Goal: Task Accomplishment & Management: Use online tool/utility

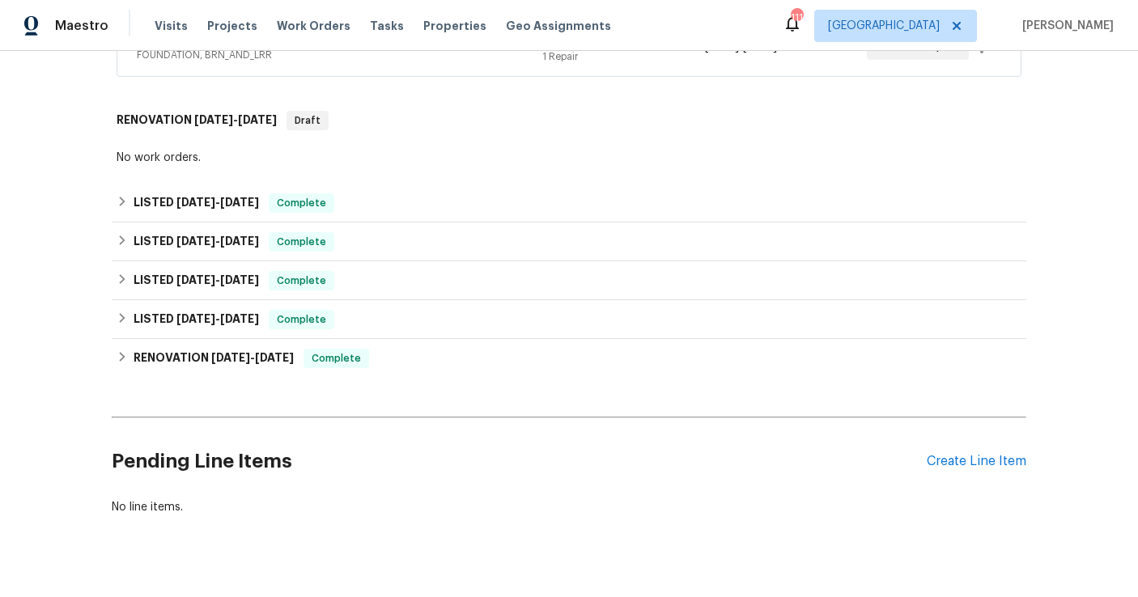
scroll to position [404, 0]
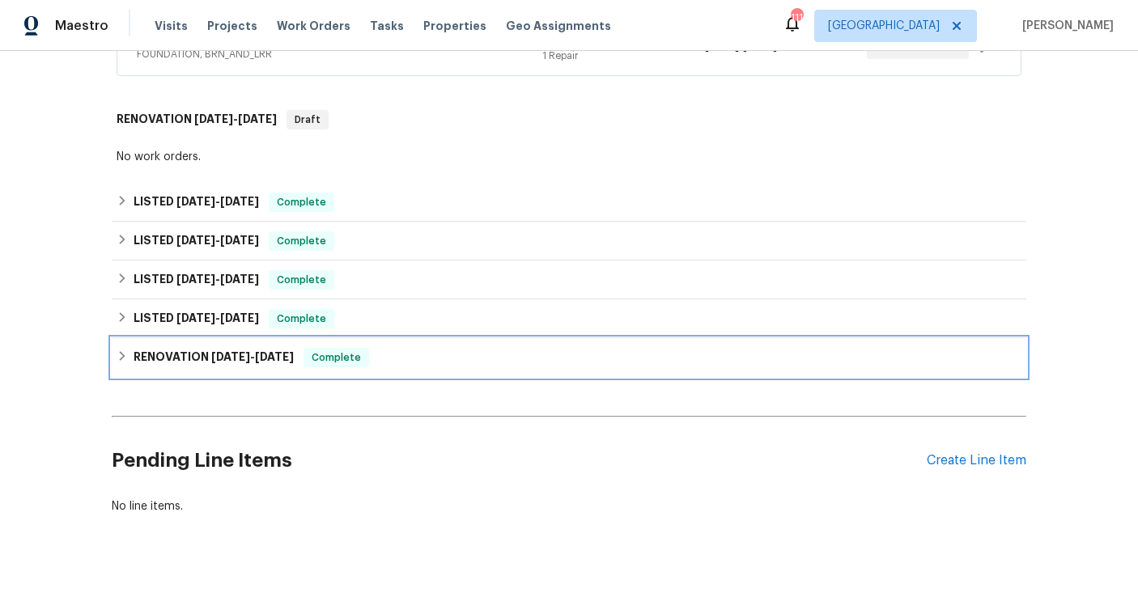
click at [202, 360] on h6 "RENOVATION [DATE] - [DATE]" at bounding box center [214, 357] width 160 height 19
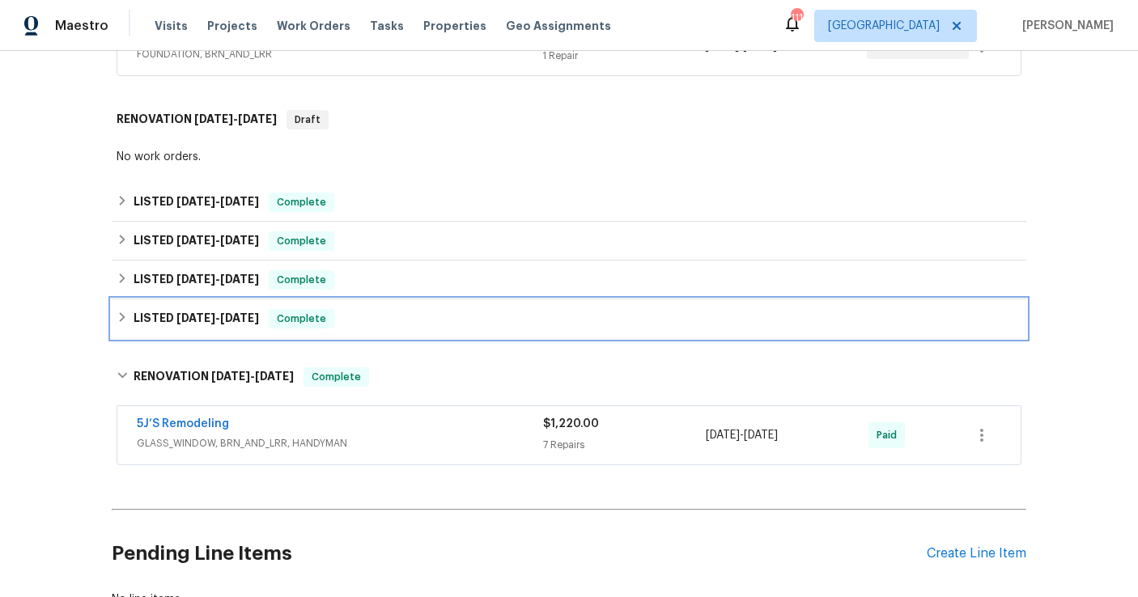
click at [204, 317] on span "[DATE]" at bounding box center [195, 317] width 39 height 11
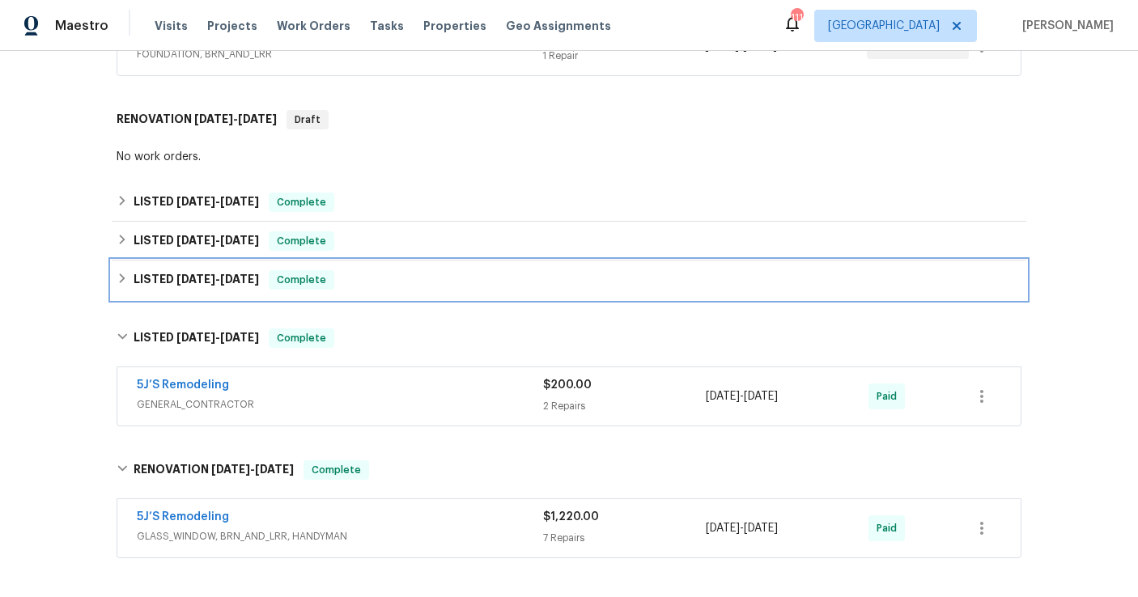
click at [202, 279] on span "[DATE]" at bounding box center [195, 279] width 39 height 11
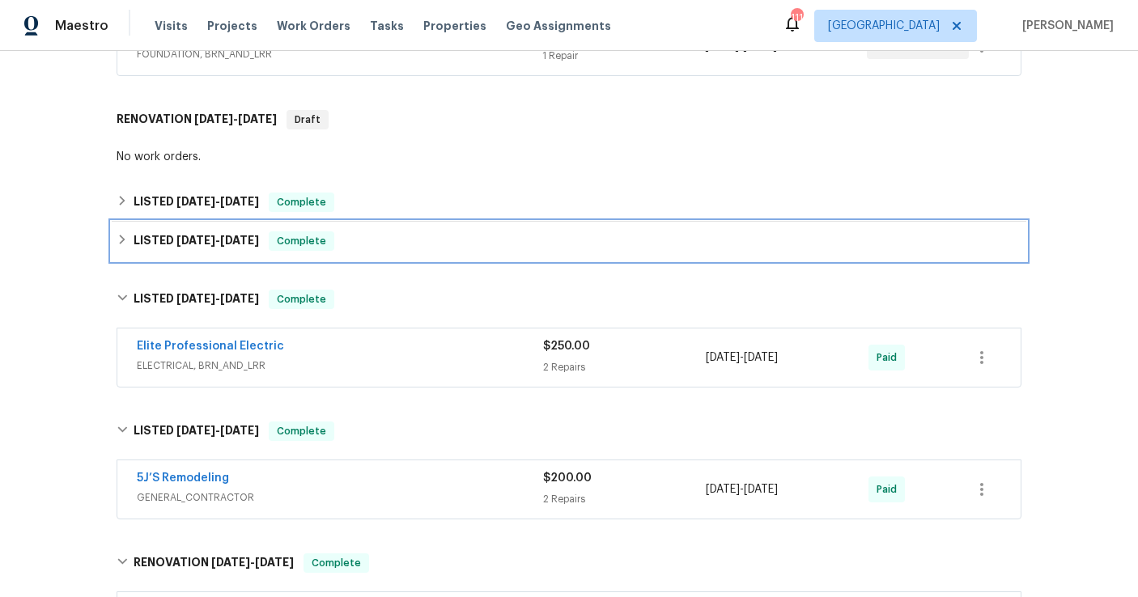
click at [202, 251] on div "LISTED [DATE] - [DATE] Complete" at bounding box center [569, 241] width 915 height 39
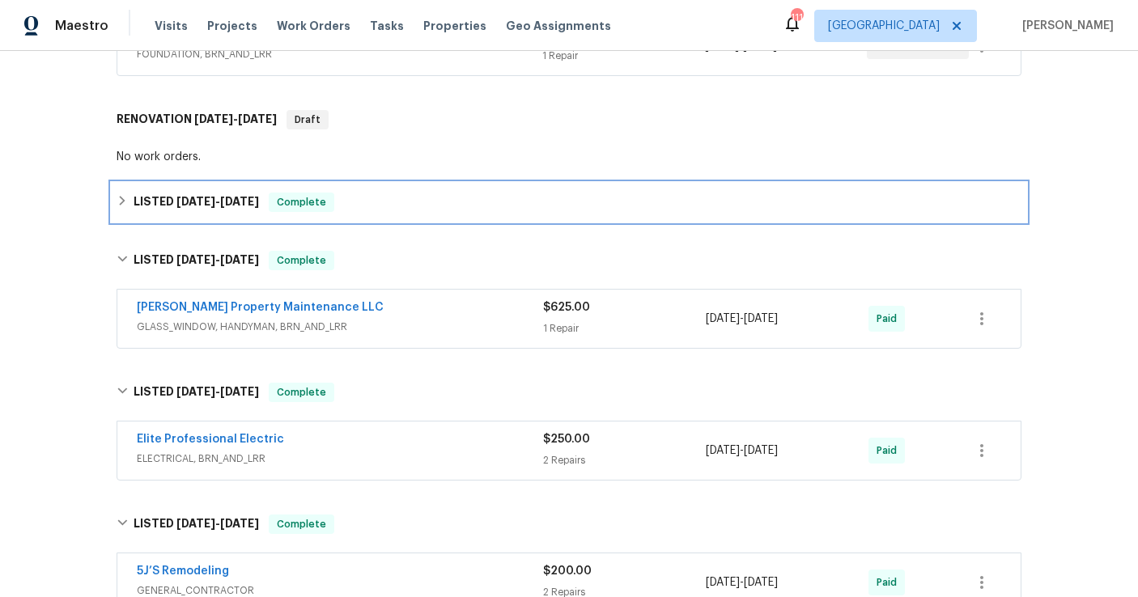
click at [201, 191] on div "LISTED [DATE] - [DATE] Complete" at bounding box center [569, 202] width 915 height 39
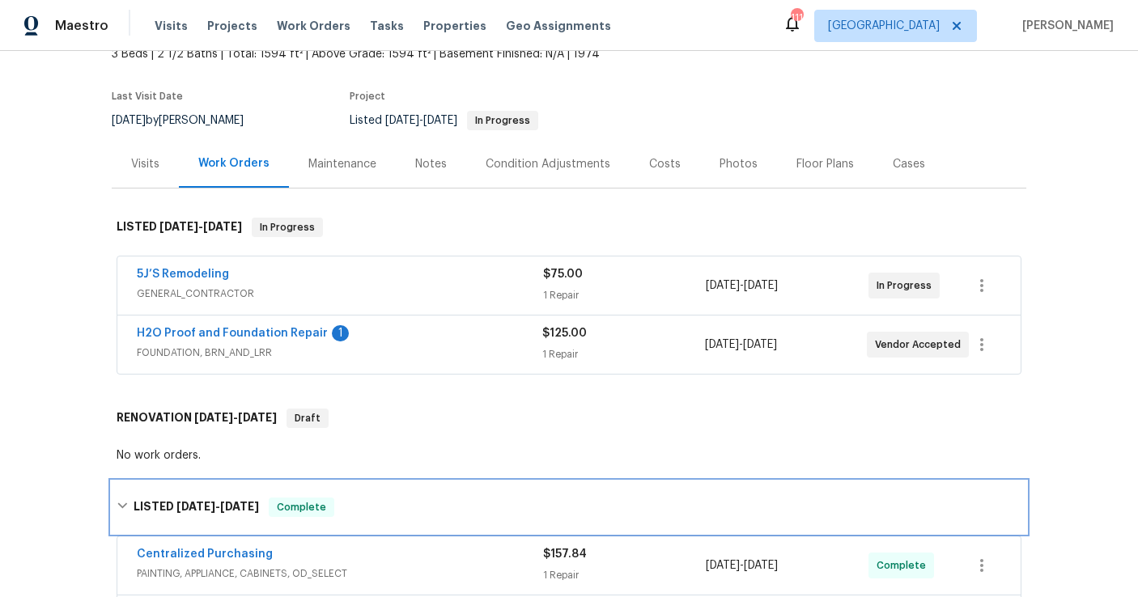
scroll to position [117, 0]
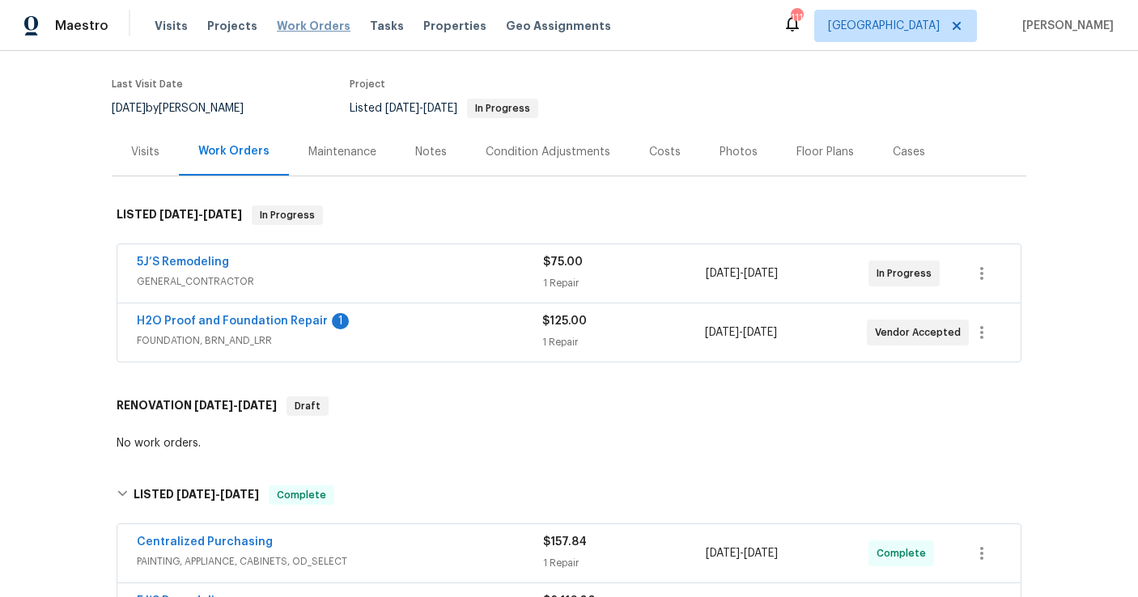
click at [307, 21] on span "Work Orders" at bounding box center [314, 26] width 74 height 16
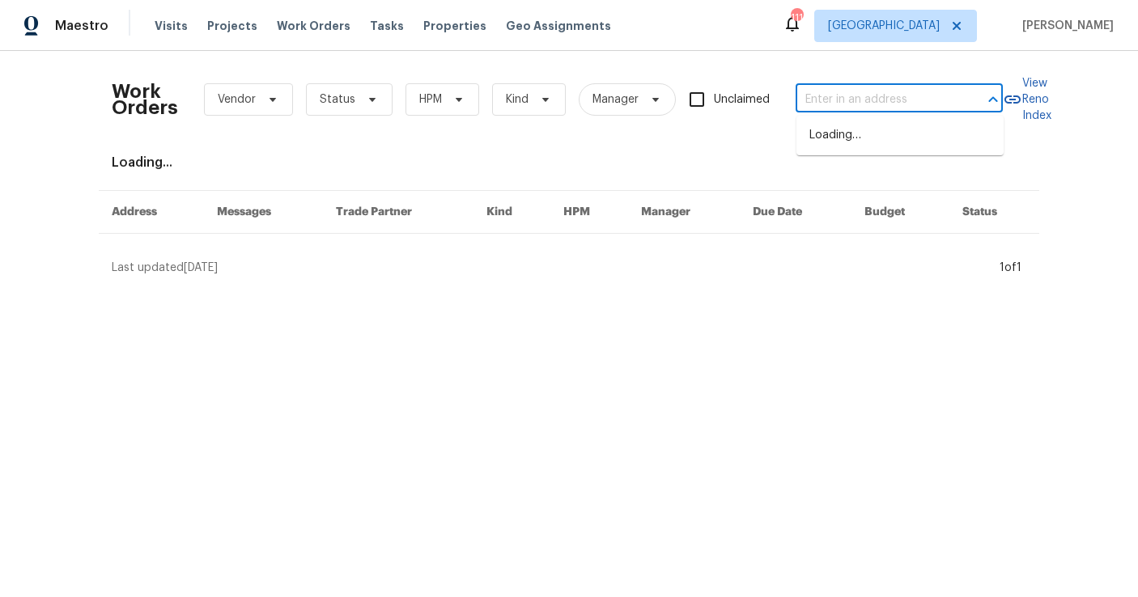
click at [825, 110] on input "text" at bounding box center [877, 99] width 162 height 25
type input "1365 river"
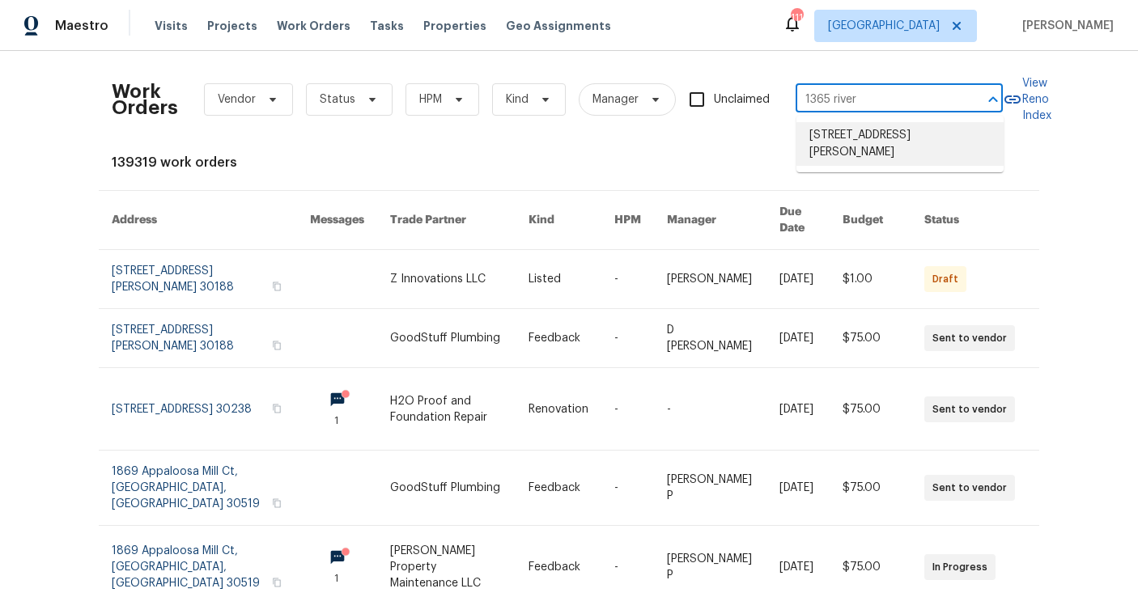
click at [903, 138] on li "[STREET_ADDRESS][PERSON_NAME]" at bounding box center [900, 144] width 207 height 44
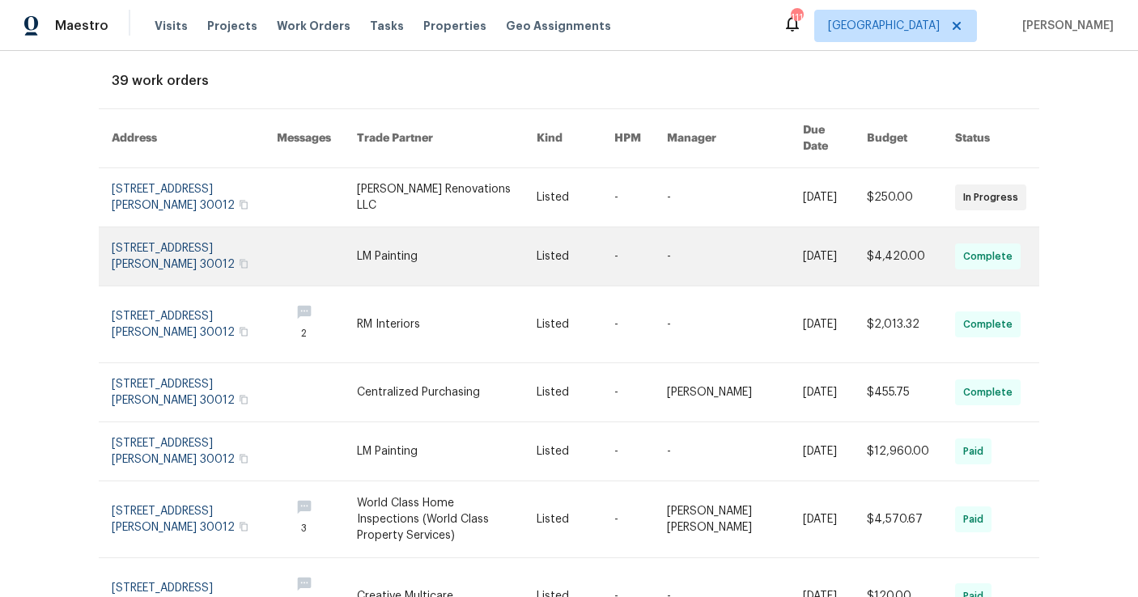
scroll to position [83, 0]
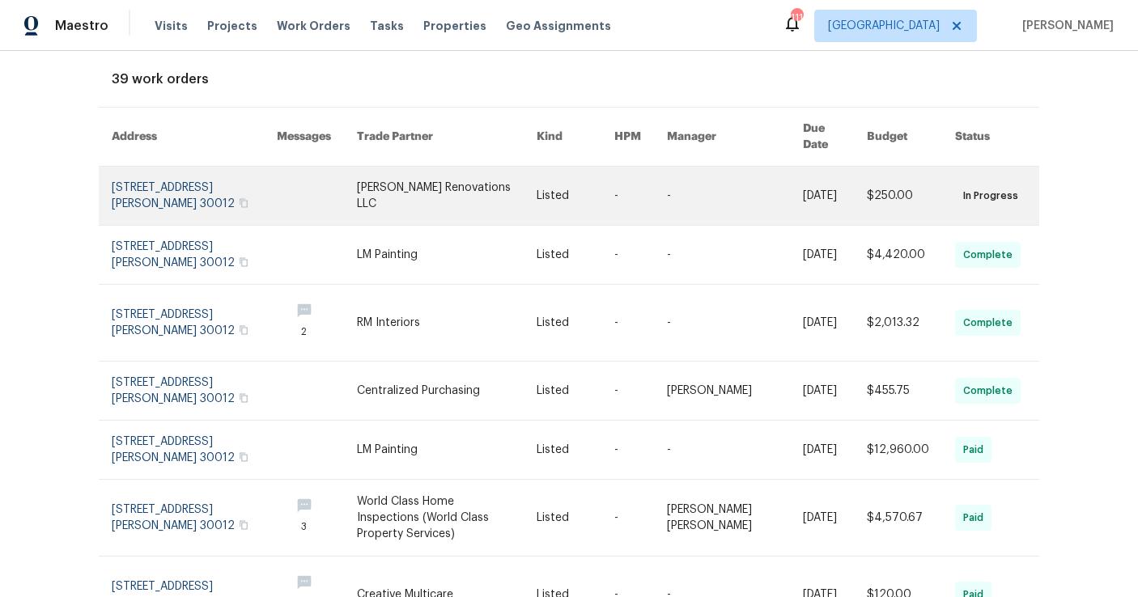
click at [164, 171] on link at bounding box center [194, 196] width 165 height 58
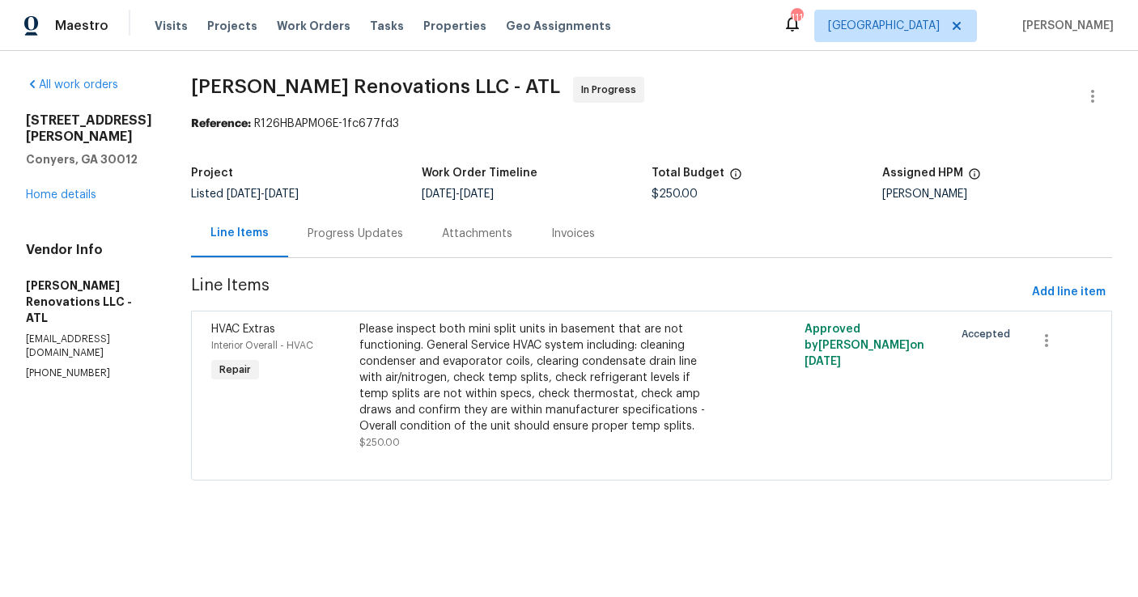
click at [83, 172] on div "[STREET_ADDRESS] Home details" at bounding box center [89, 158] width 126 height 91
click at [83, 189] on link "Home details" at bounding box center [61, 194] width 70 height 11
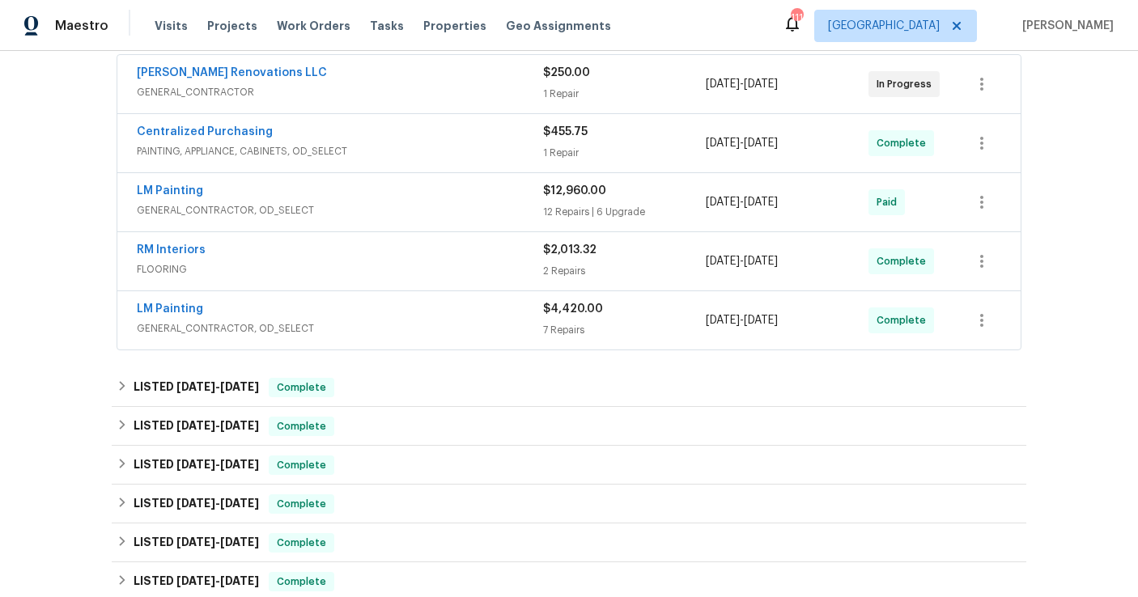
scroll to position [318, 0]
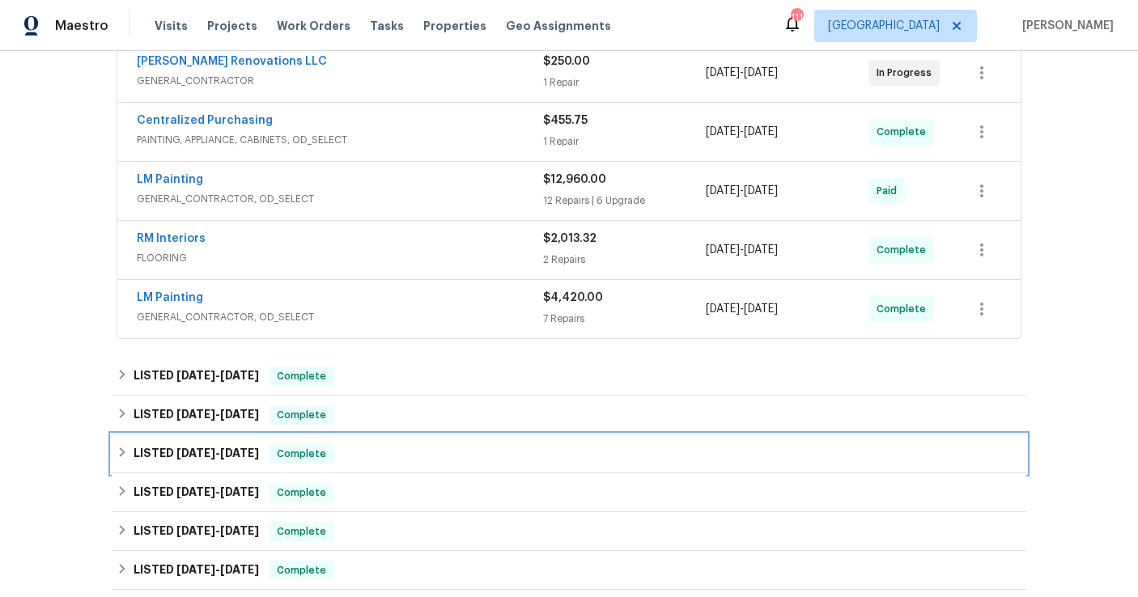
click at [184, 460] on h6 "LISTED [DATE] - [DATE]" at bounding box center [196, 453] width 125 height 19
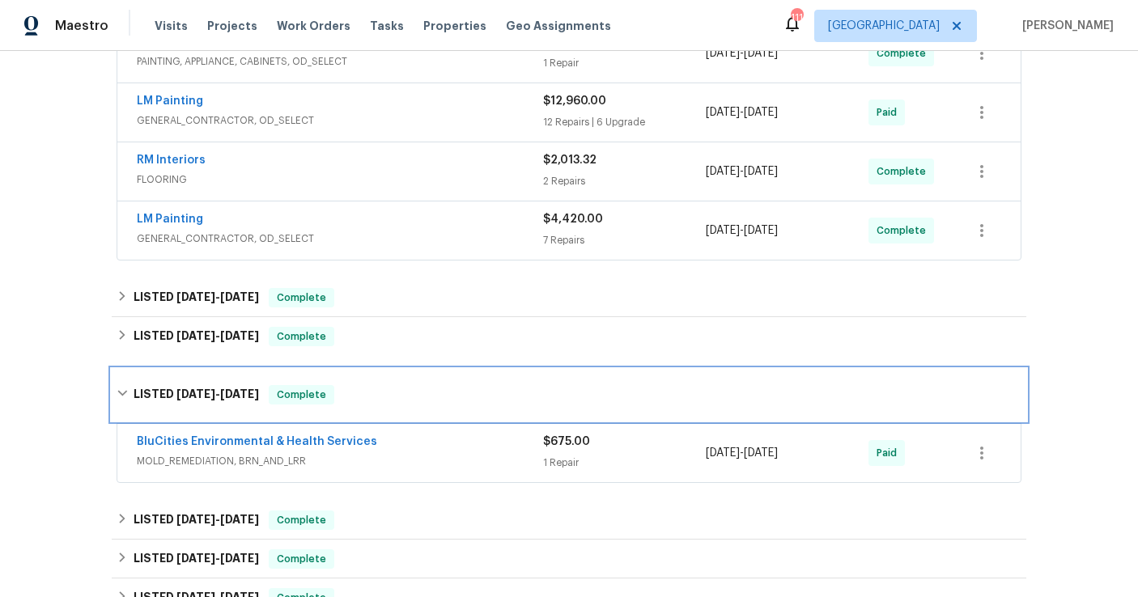
scroll to position [398, 0]
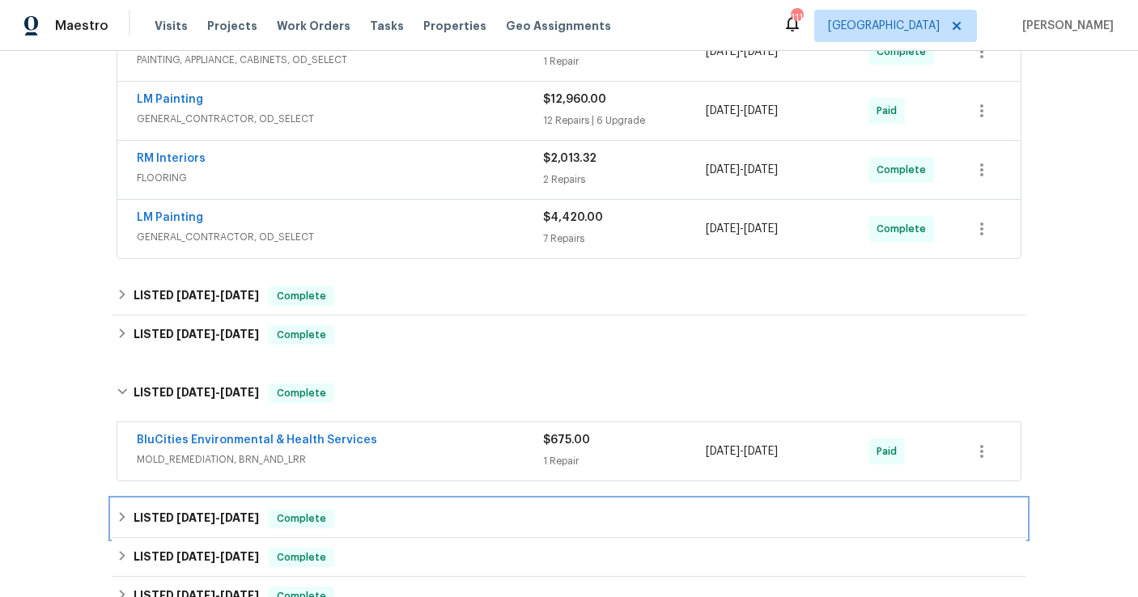
click at [181, 512] on span "[DATE]" at bounding box center [195, 517] width 39 height 11
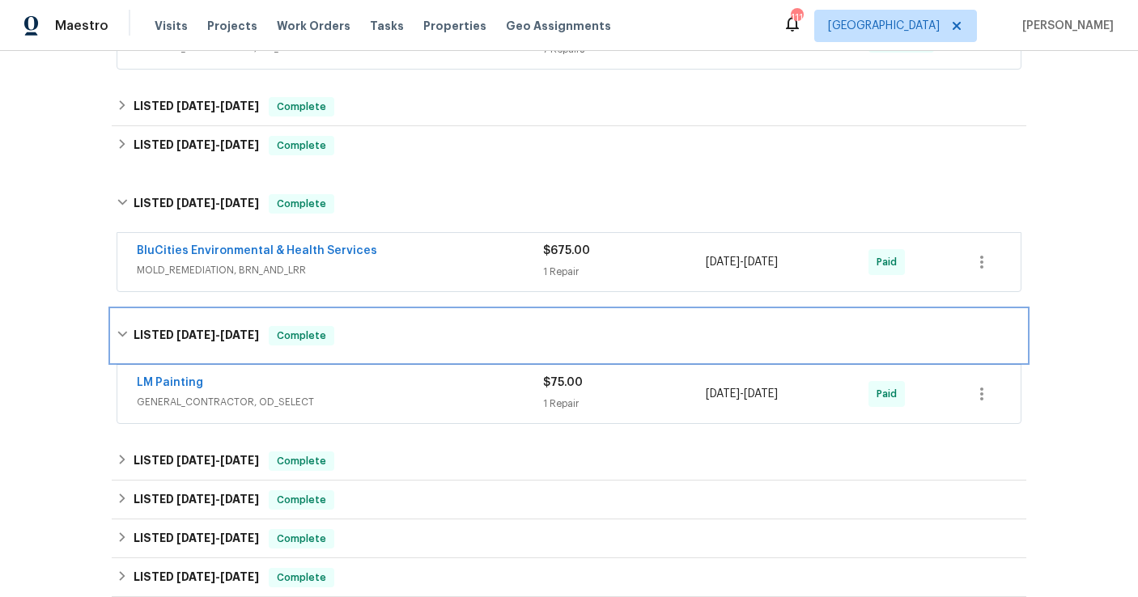
scroll to position [589, 0]
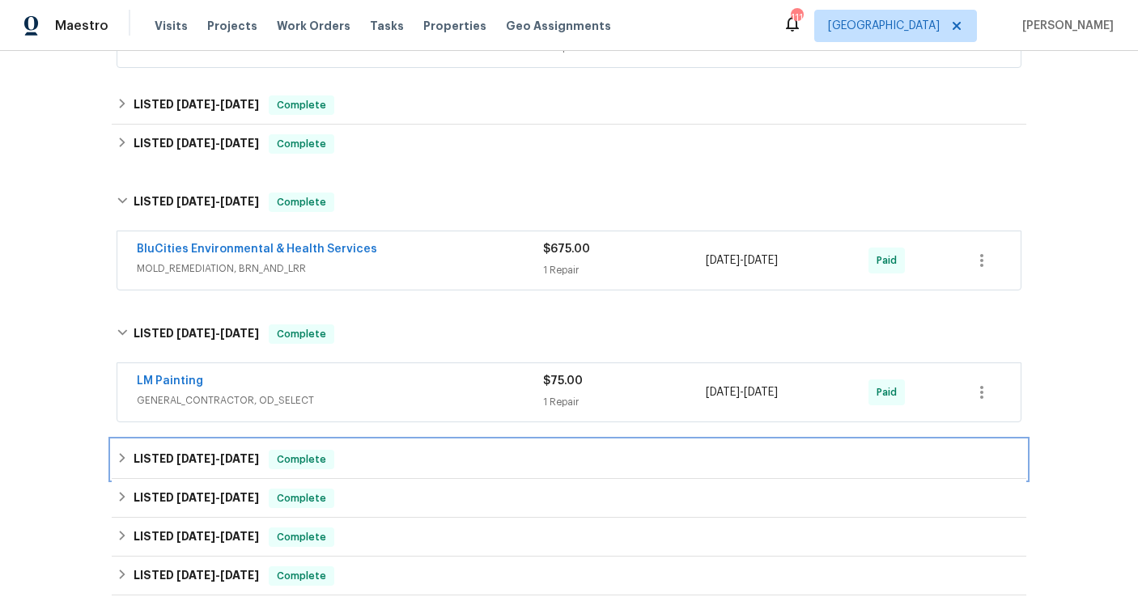
click at [192, 460] on span "[DATE]" at bounding box center [195, 458] width 39 height 11
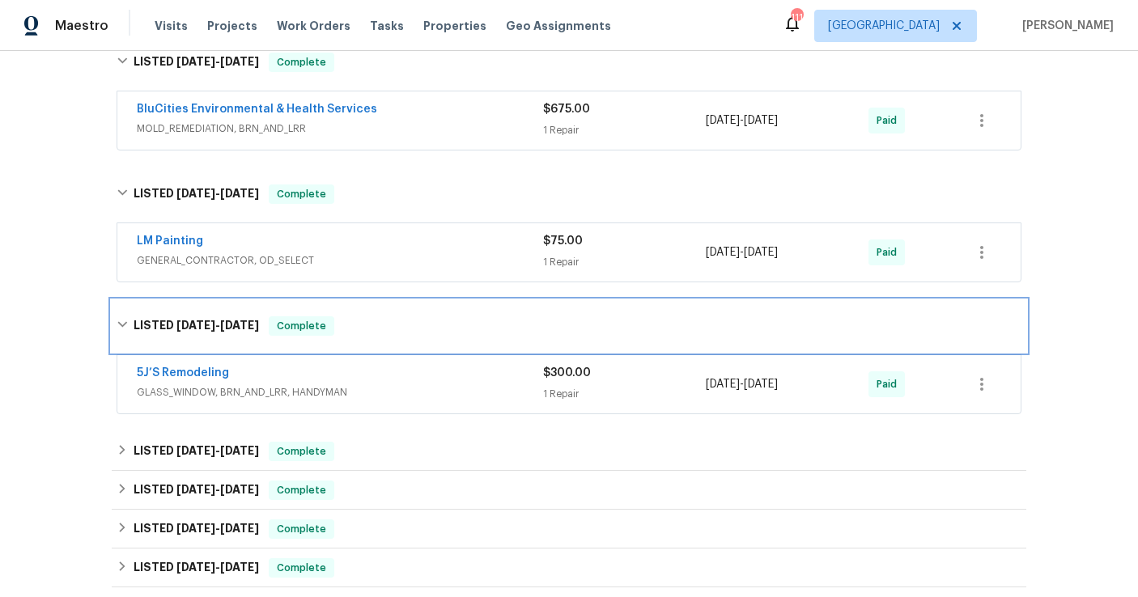
scroll to position [732, 0]
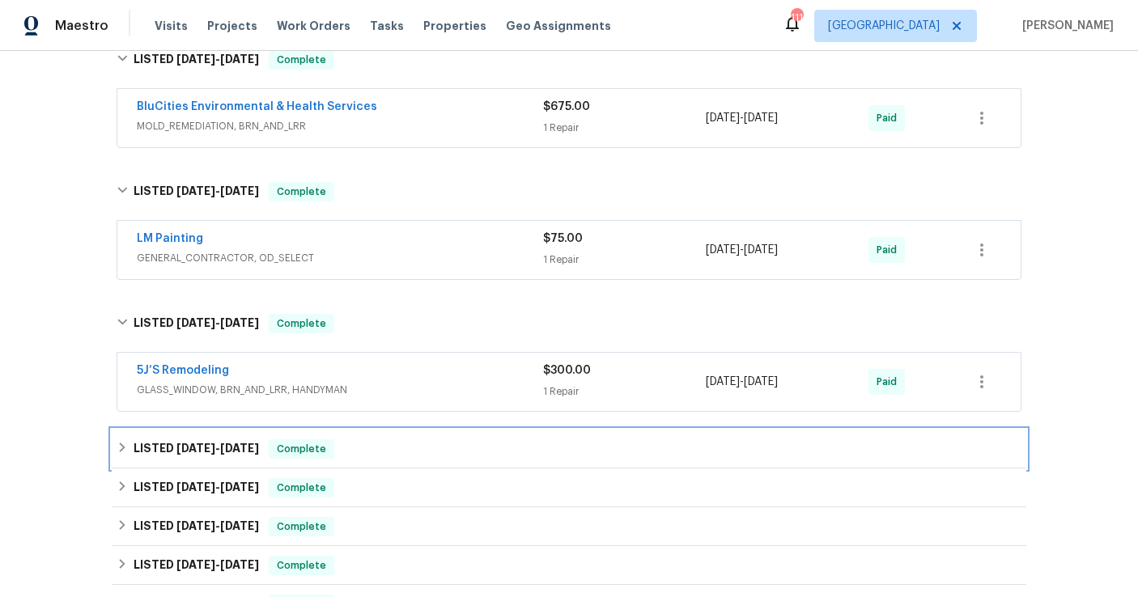
click at [192, 462] on div "LISTED [DATE] - [DATE] Complete" at bounding box center [569, 449] width 915 height 39
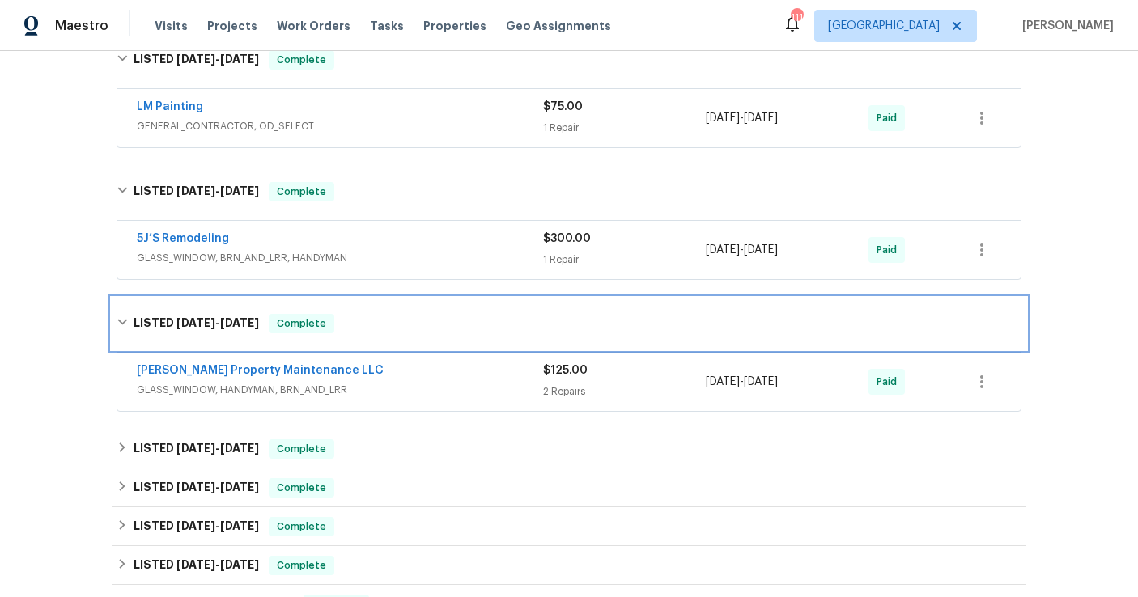
scroll to position [867, 0]
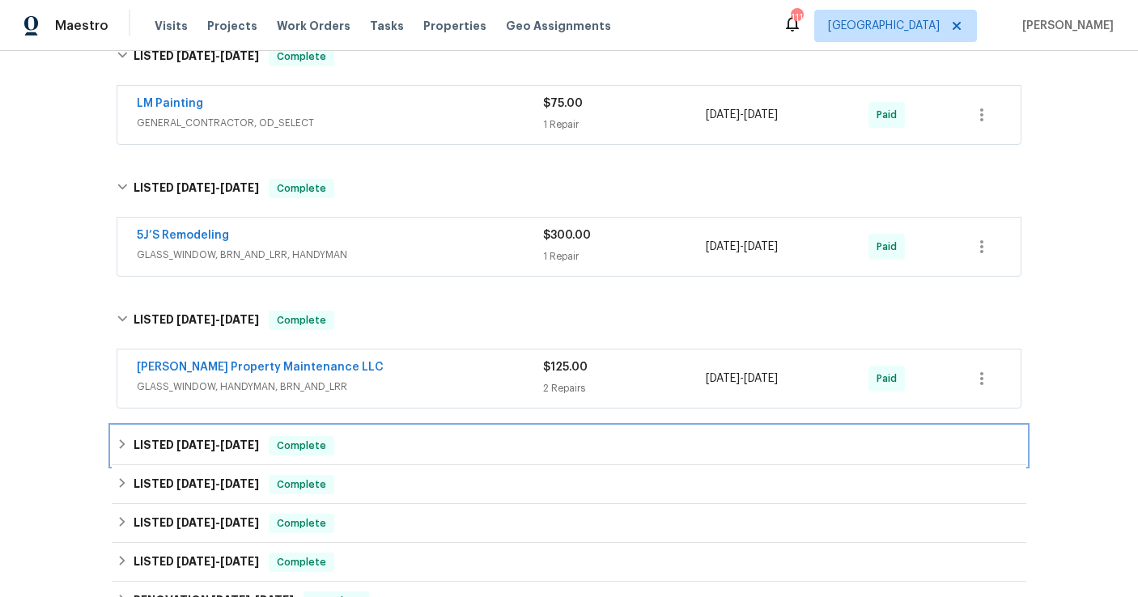
click at [196, 446] on span "[DATE]" at bounding box center [195, 445] width 39 height 11
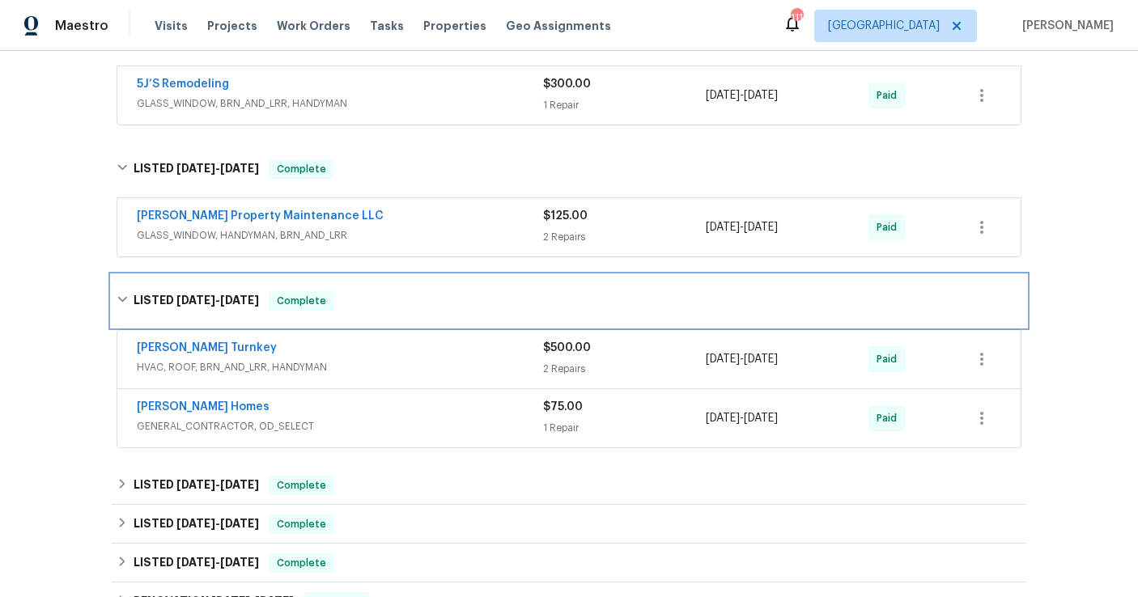
scroll to position [1026, 0]
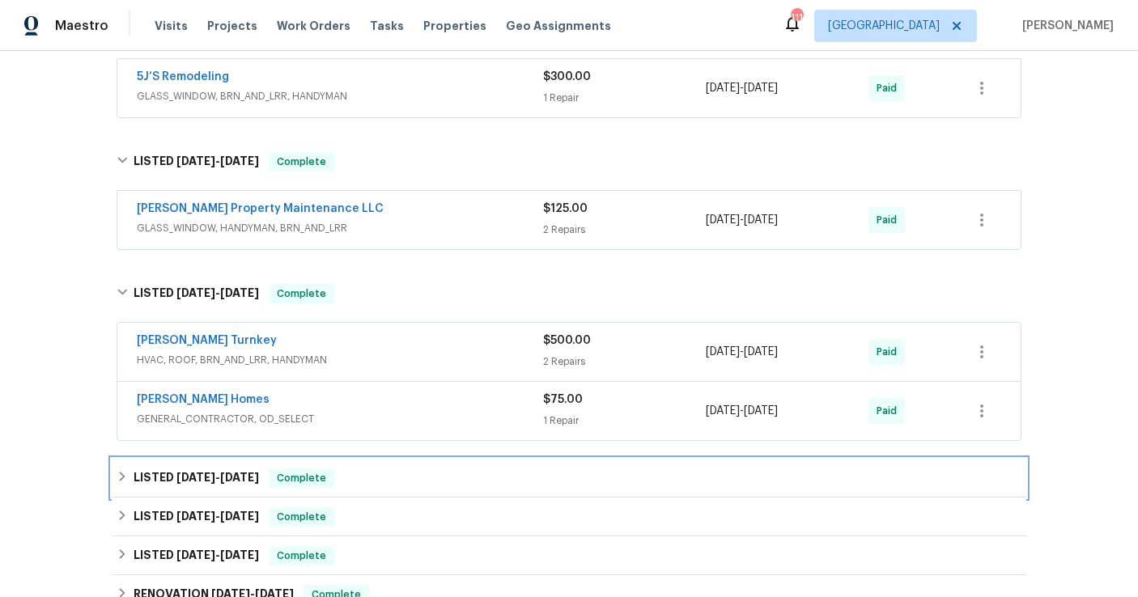
click at [189, 487] on h6 "LISTED [DATE] - [DATE]" at bounding box center [196, 478] width 125 height 19
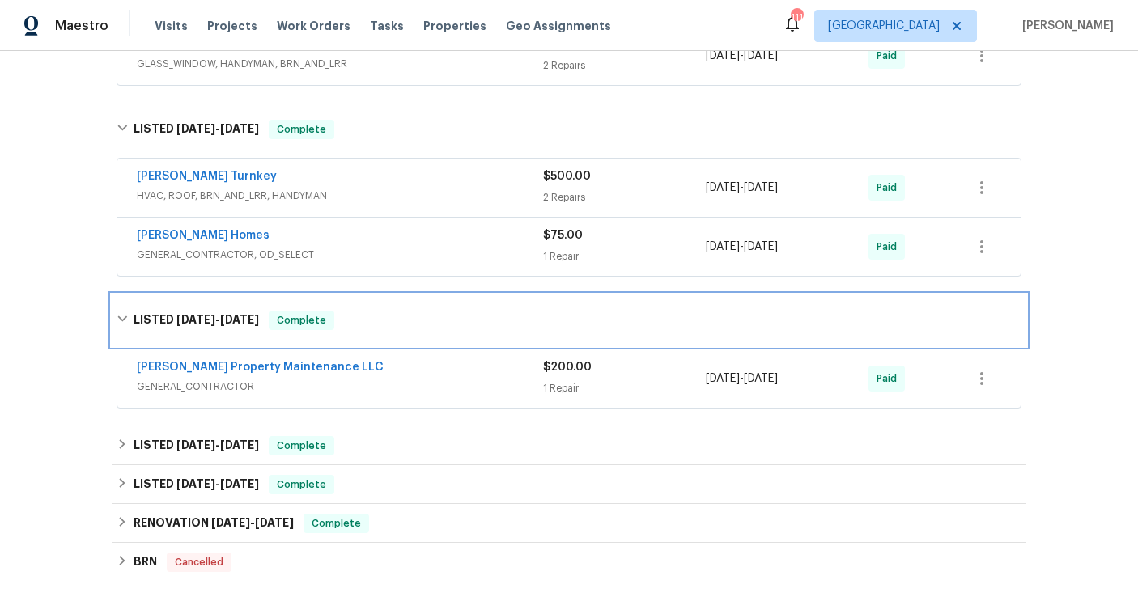
scroll to position [1191, 0]
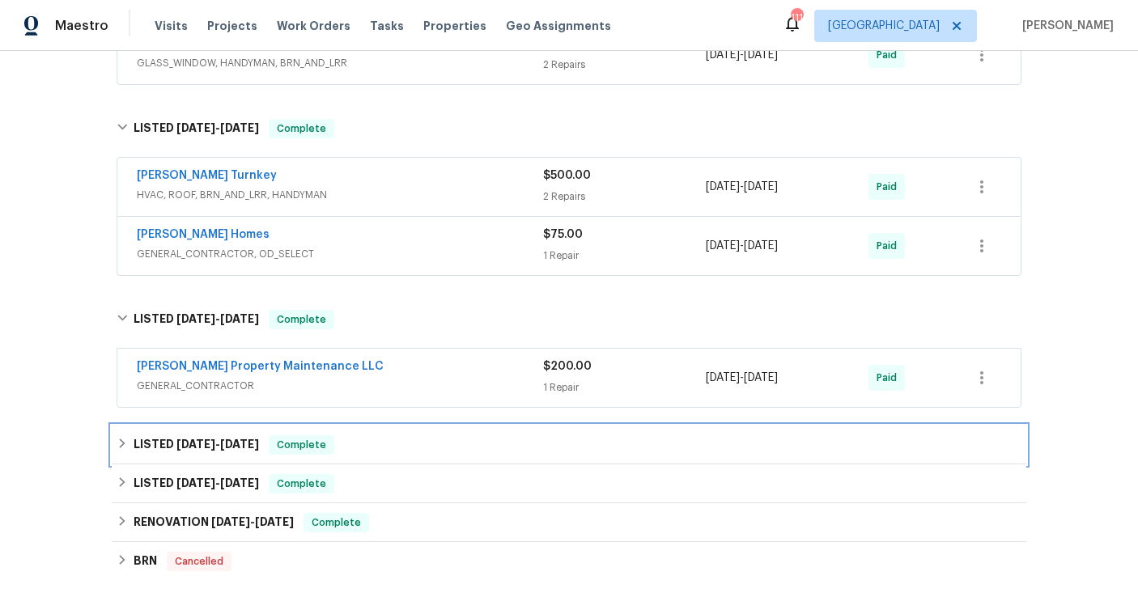
click at [193, 461] on div "LISTED [DATE] - [DATE] Complete" at bounding box center [569, 445] width 915 height 39
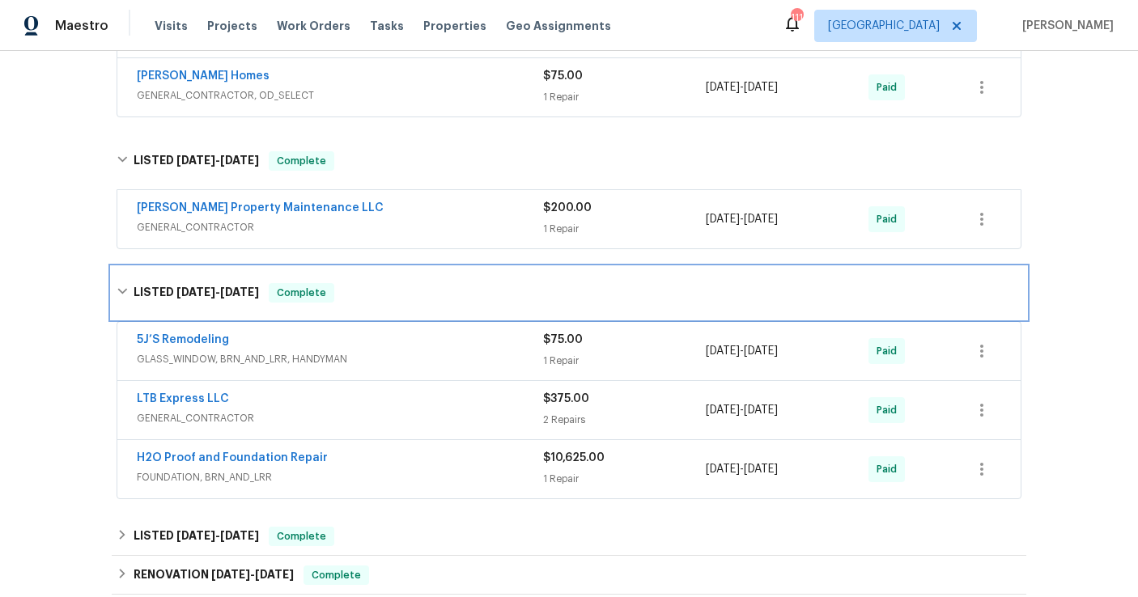
scroll to position [1355, 0]
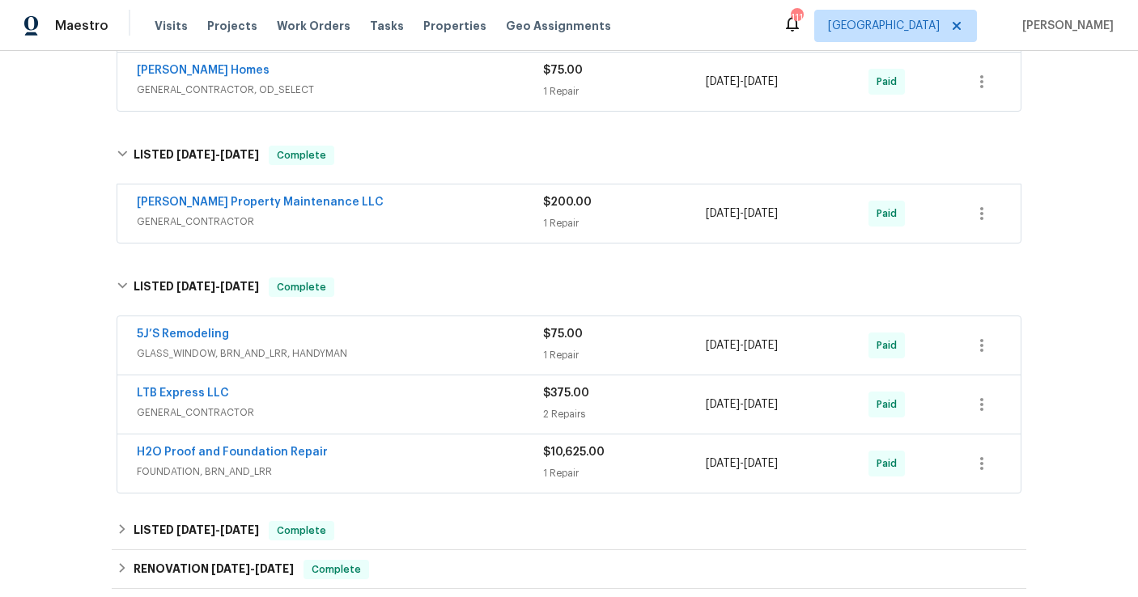
click at [194, 381] on div "LTB Express LLC GENERAL_CONTRACTOR $375.00 2 Repairs [DATE] - [DATE] Paid" at bounding box center [568, 405] width 903 height 58
click at [193, 395] on link "LTB Express LLC" at bounding box center [183, 393] width 92 height 11
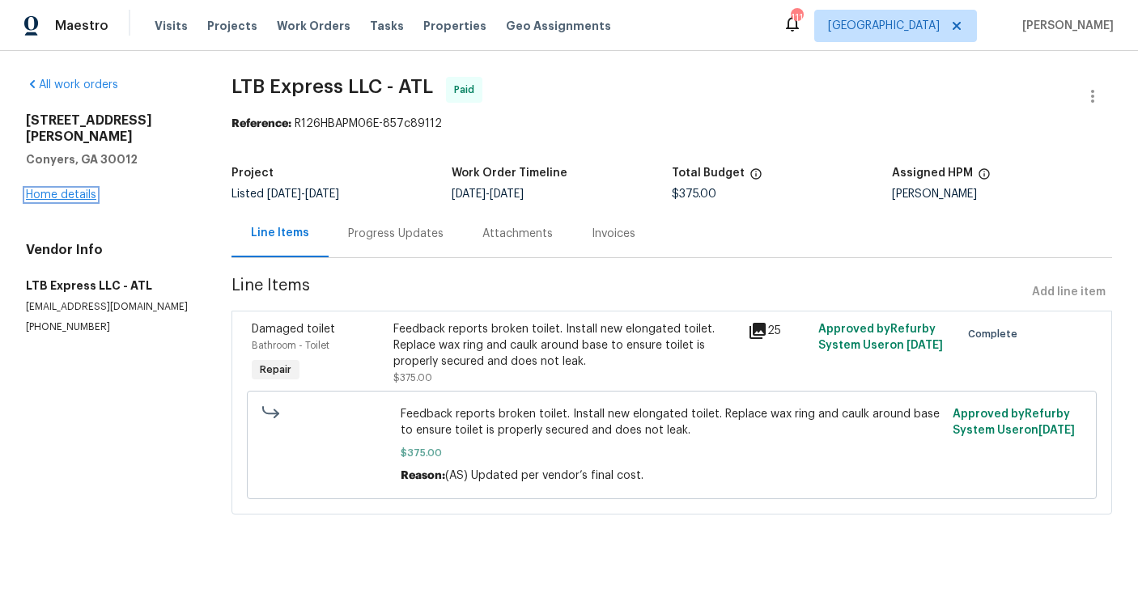
click at [80, 189] on link "Home details" at bounding box center [61, 194] width 70 height 11
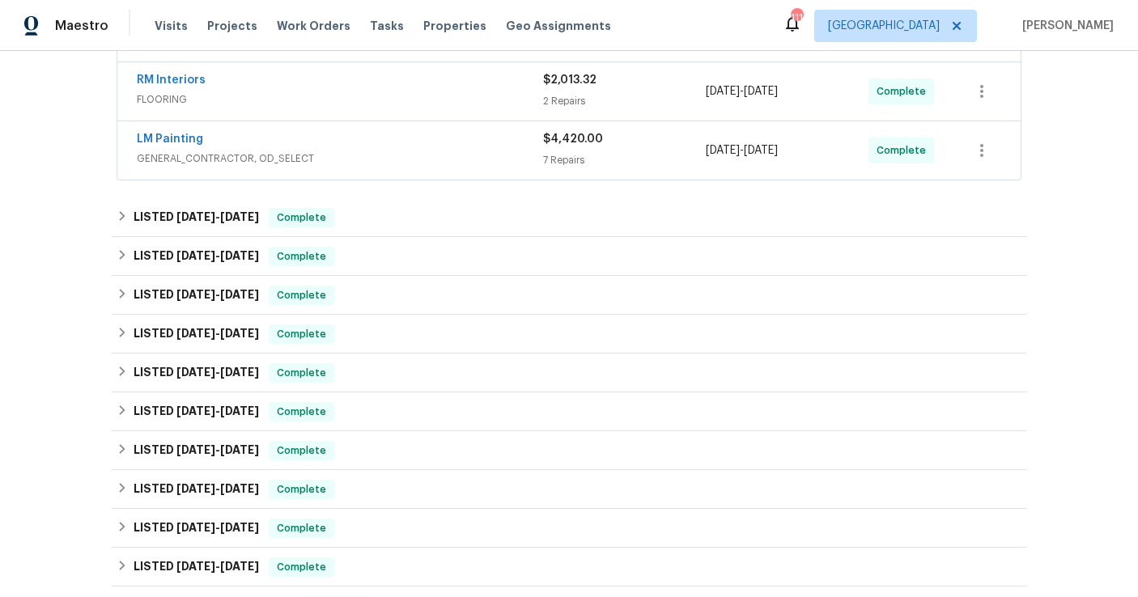
scroll to position [491, 0]
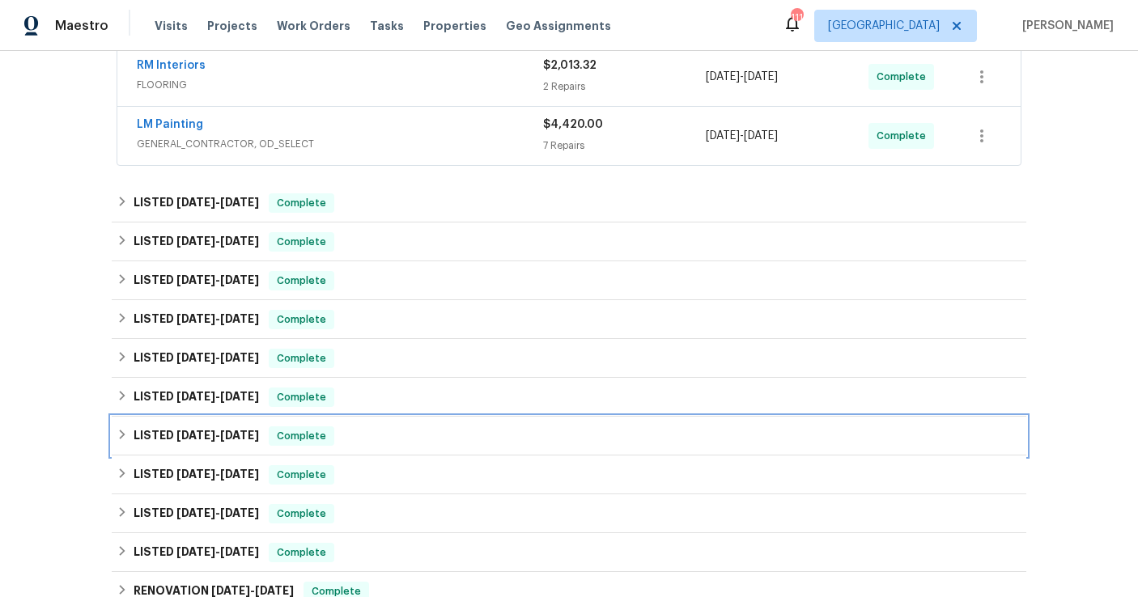
click at [207, 429] on h6 "LISTED [DATE] - [DATE]" at bounding box center [196, 436] width 125 height 19
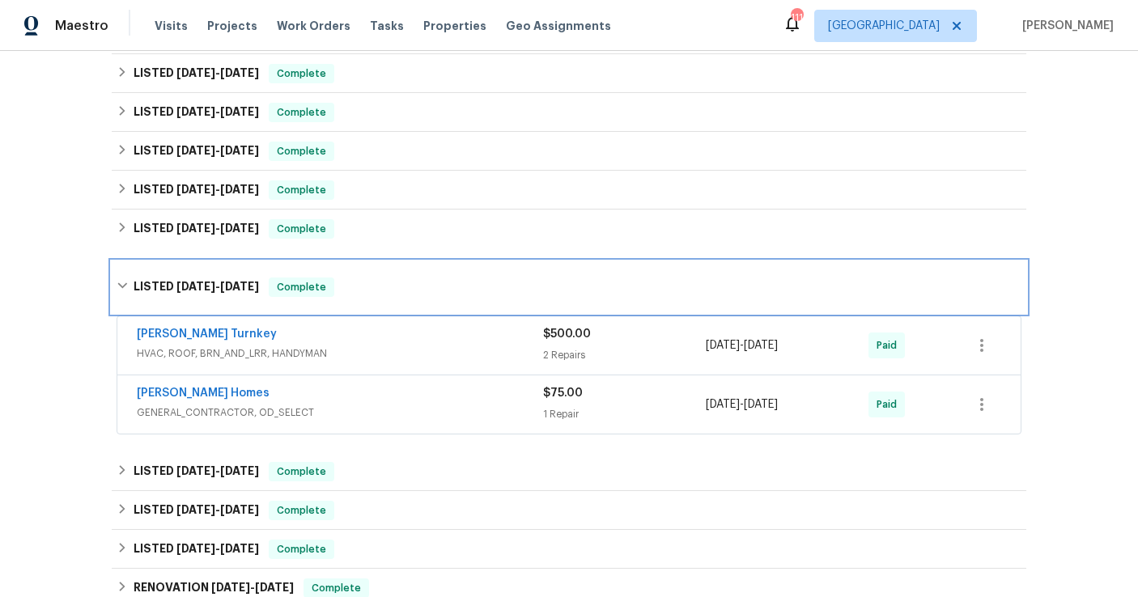
scroll to position [667, 0]
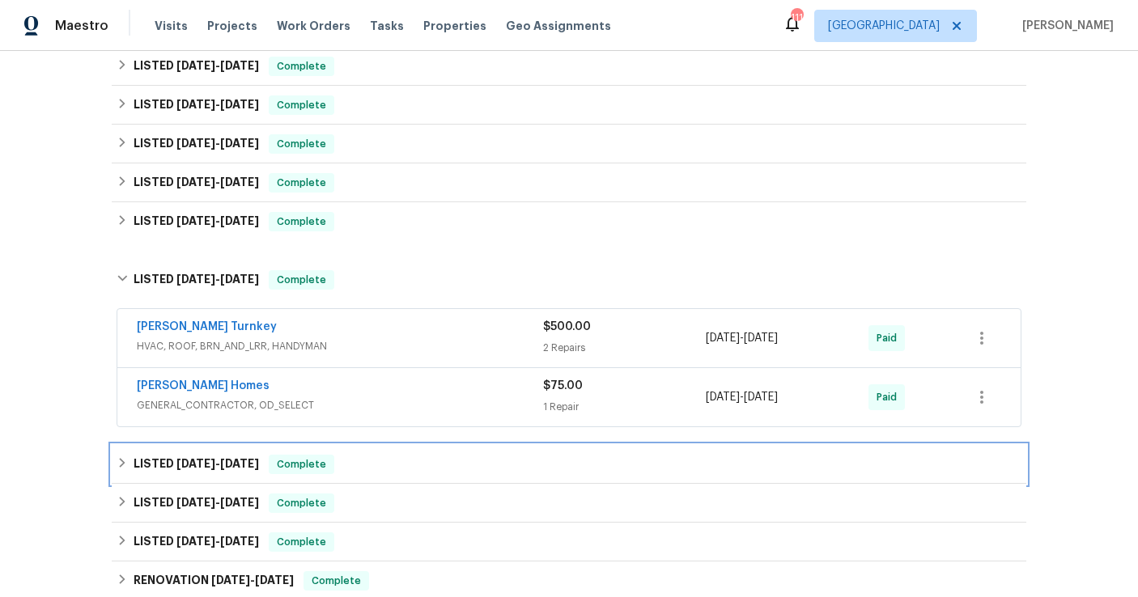
click at [200, 465] on span "[DATE]" at bounding box center [195, 463] width 39 height 11
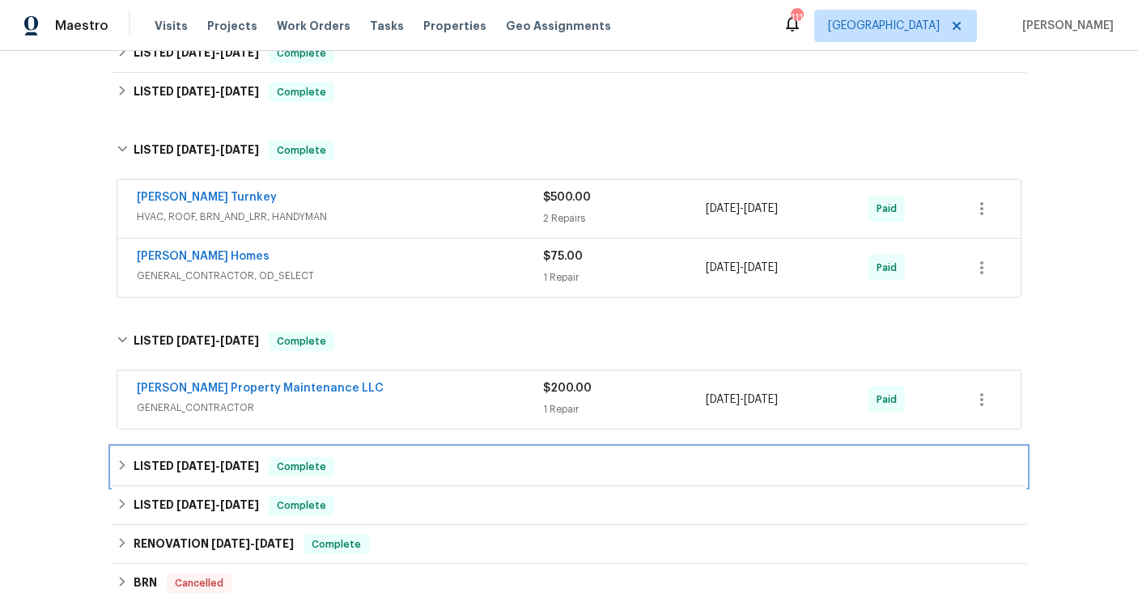
click at [200, 465] on span "[DATE]" at bounding box center [195, 466] width 39 height 11
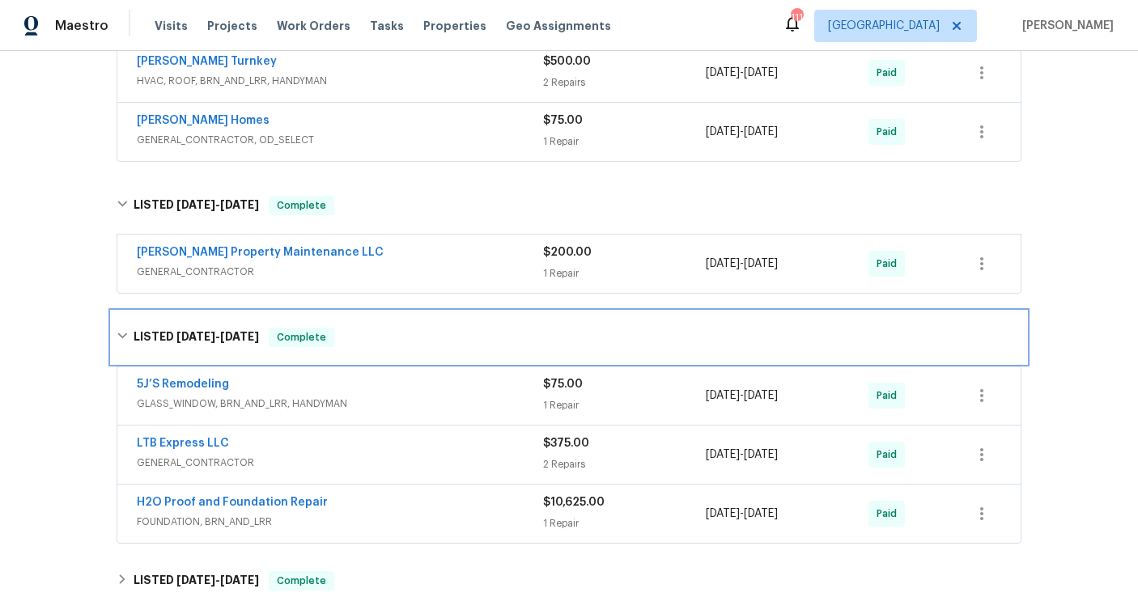
scroll to position [934, 0]
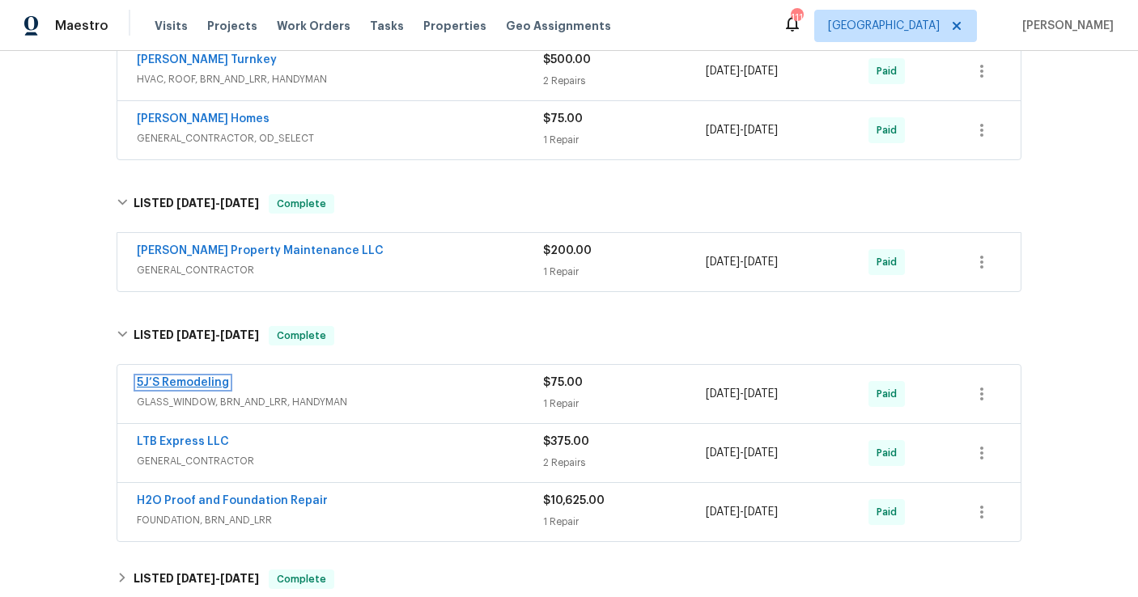
click at [177, 386] on link "5J’S Remodeling" at bounding box center [183, 382] width 92 height 11
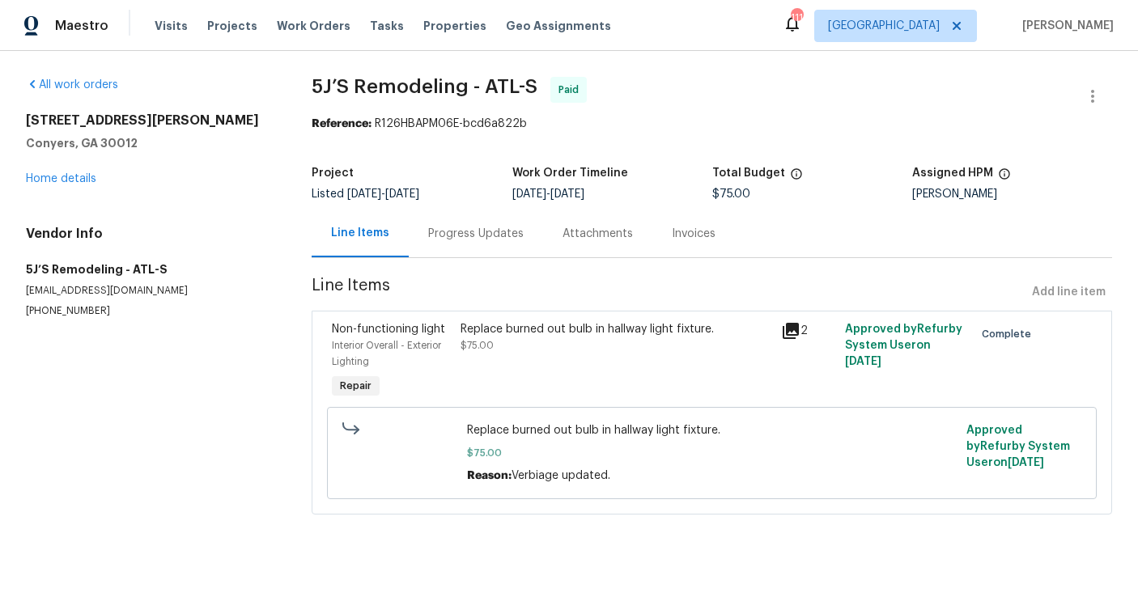
click at [77, 189] on div "All work orders [STREET_ADDRESS] Home details Vendor Info 5J’S Remodeling - ATL…" at bounding box center [149, 197] width 247 height 241
click at [80, 172] on div "[STREET_ADDRESS] Home details" at bounding box center [149, 150] width 247 height 74
click at [79, 179] on link "Home details" at bounding box center [61, 178] width 70 height 11
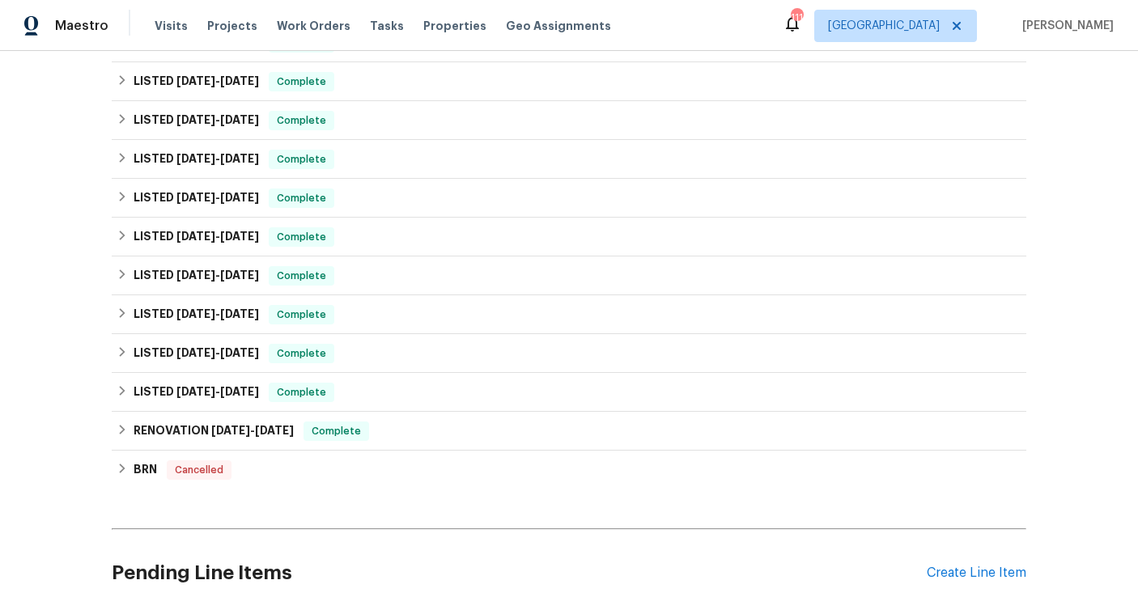
scroll to position [666, 0]
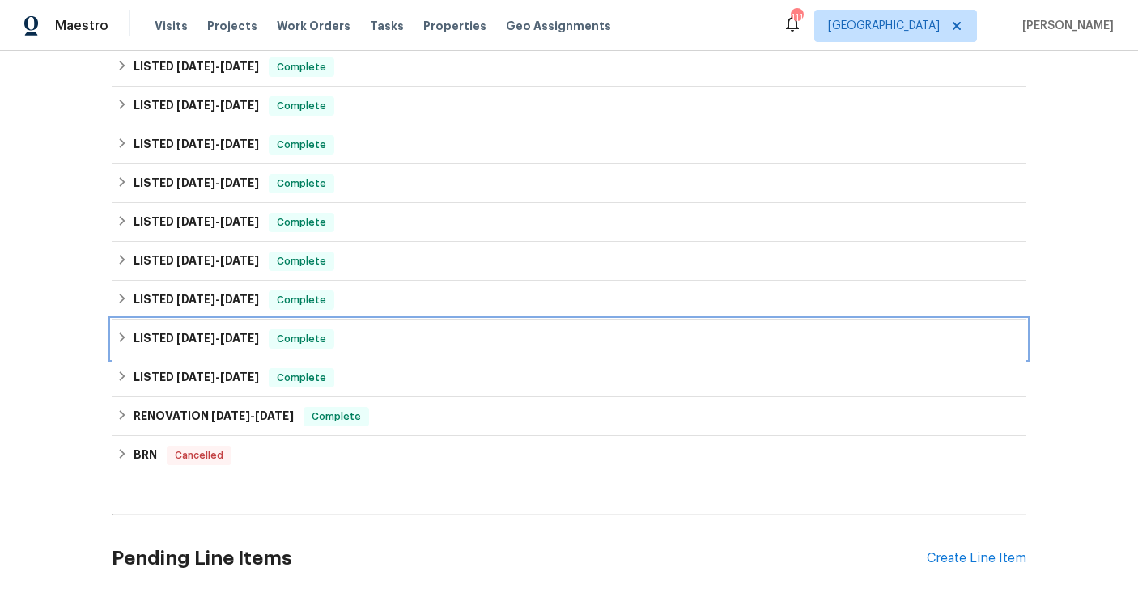
click at [195, 334] on span "[DATE]" at bounding box center [195, 338] width 39 height 11
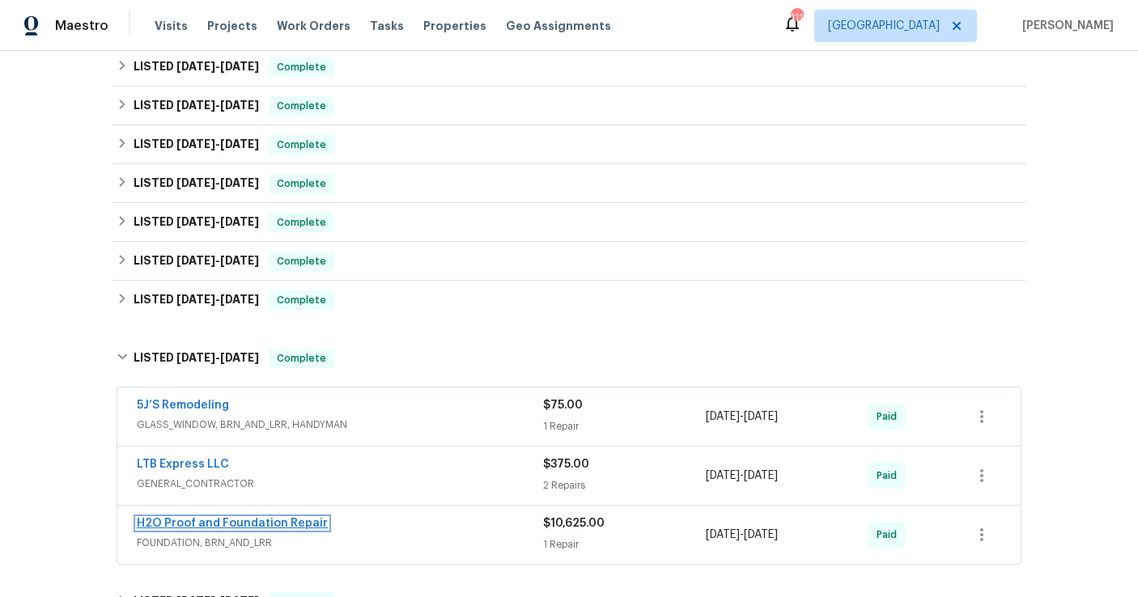
click at [185, 524] on link "H2O Proof and Foundation Repair" at bounding box center [232, 523] width 191 height 11
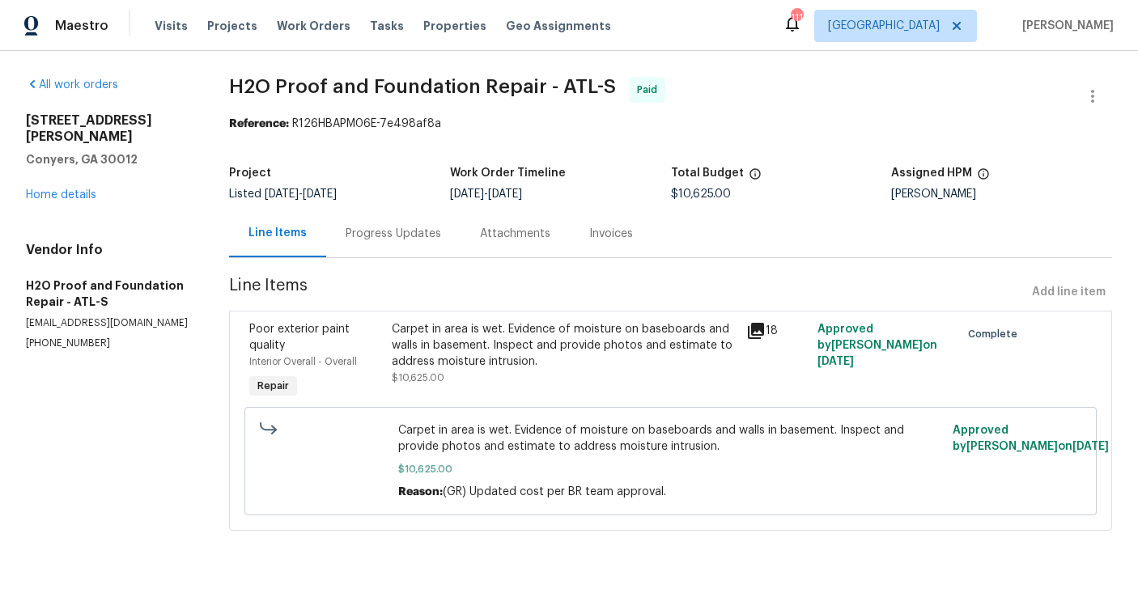
click at [388, 231] on div "Progress Updates" at bounding box center [394, 234] width 96 height 16
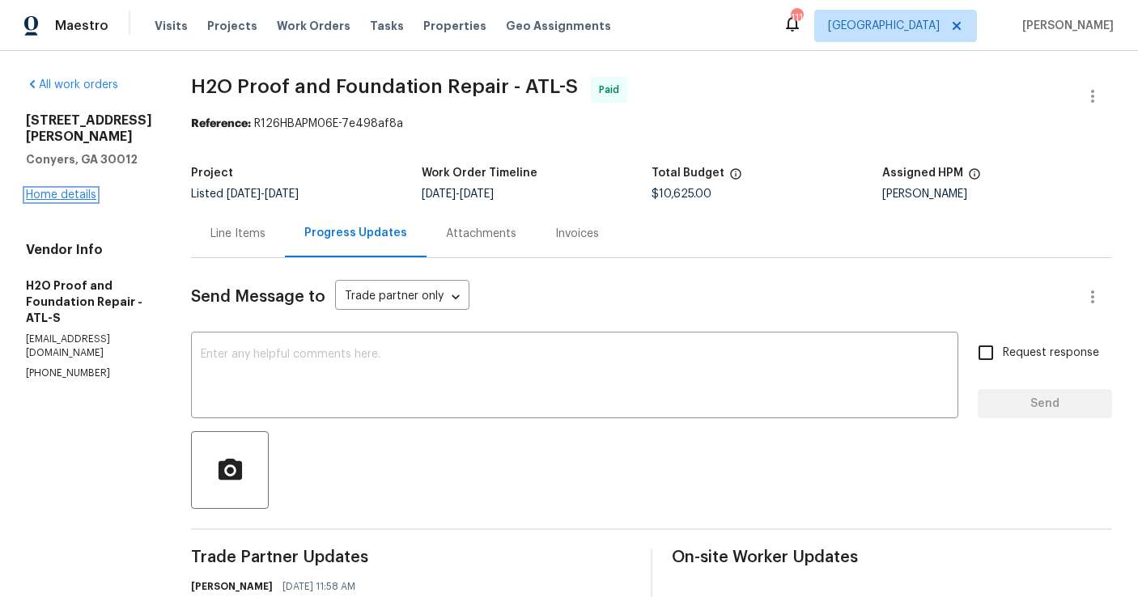
click at [66, 201] on link "Home details" at bounding box center [61, 194] width 70 height 11
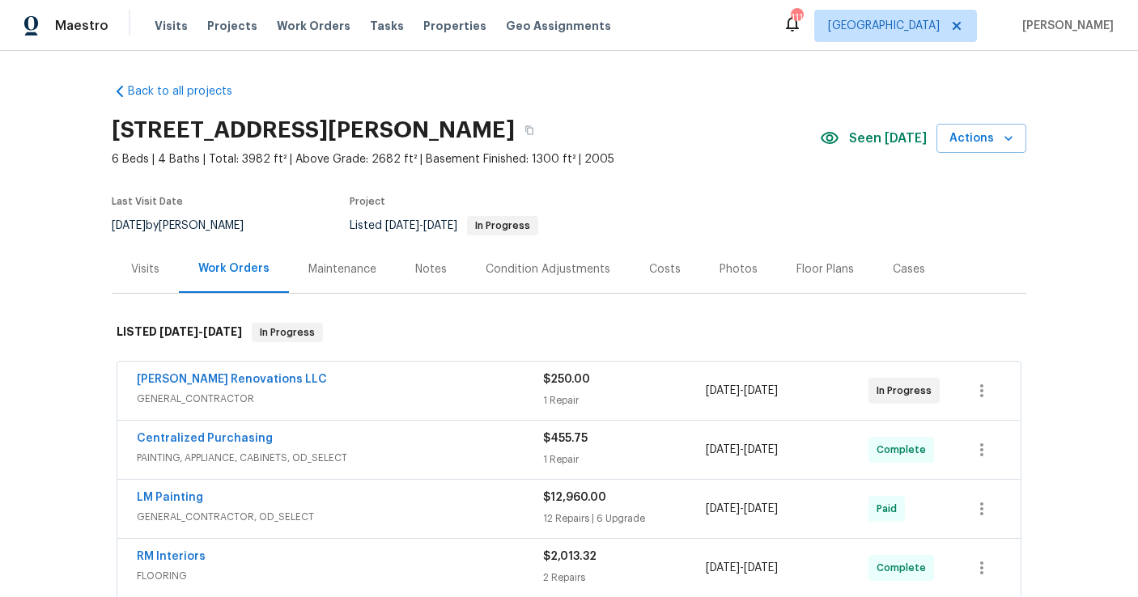
click at [154, 276] on div "Visits" at bounding box center [145, 269] width 28 height 16
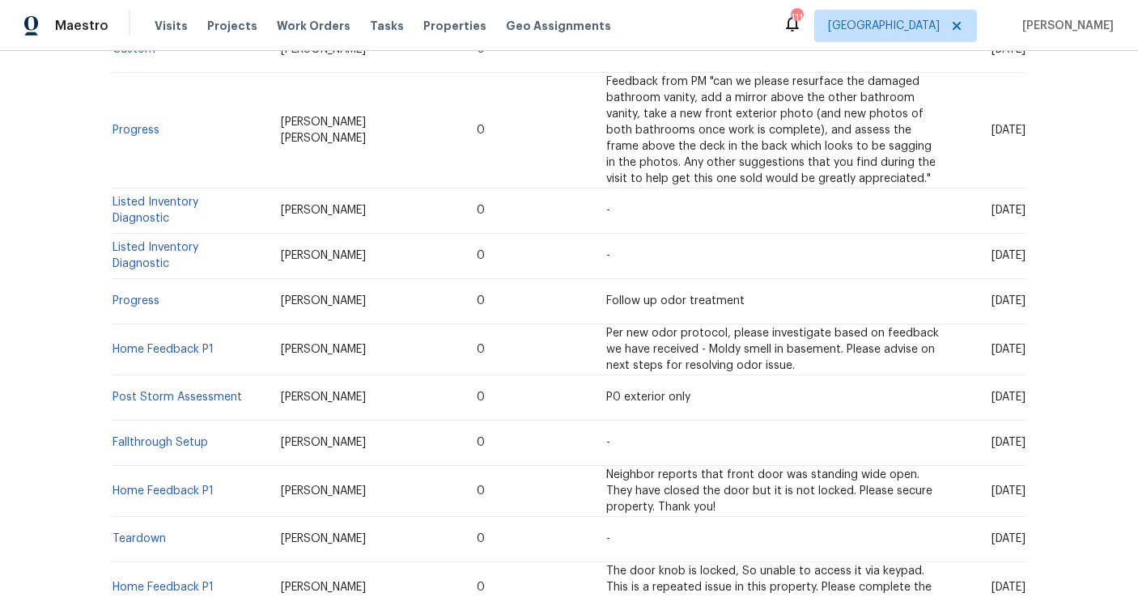
scroll to position [848, 0]
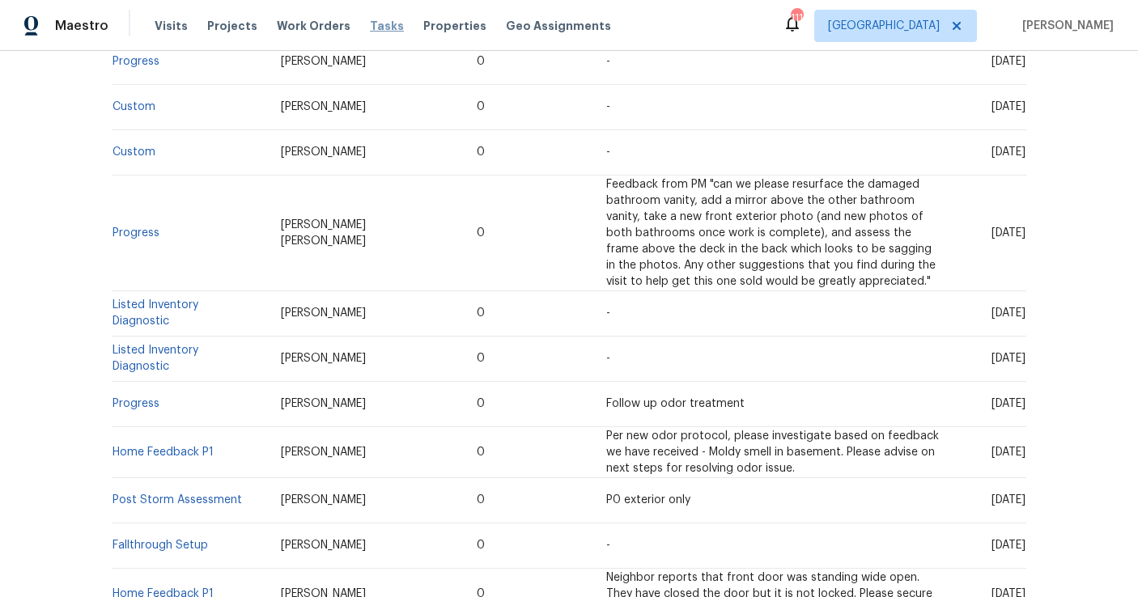
click at [371, 23] on span "Tasks" at bounding box center [387, 25] width 34 height 11
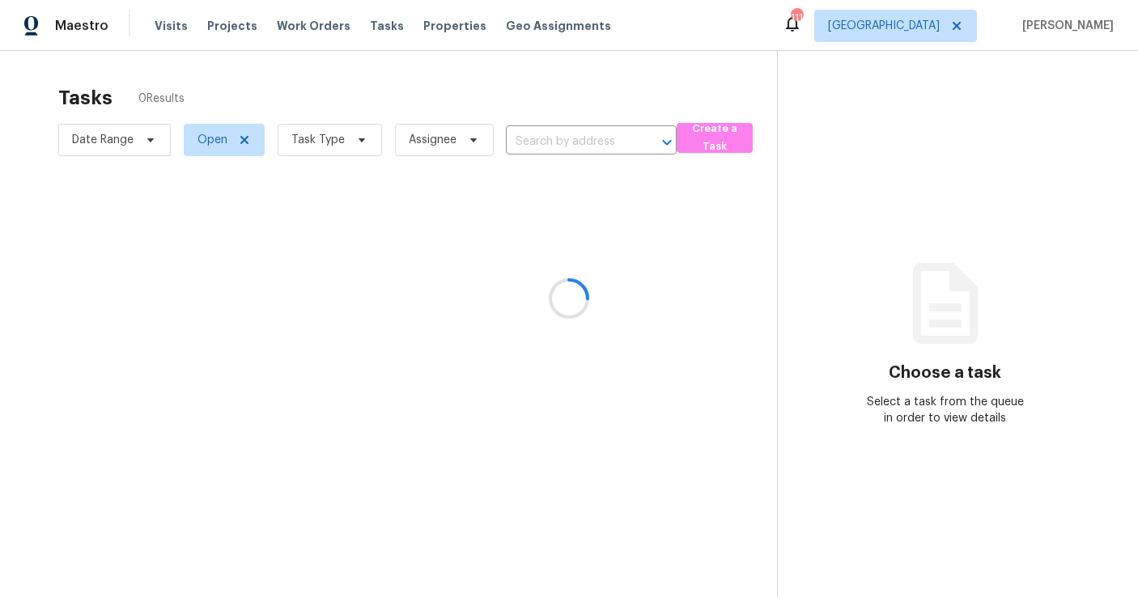
click at [312, 141] on div at bounding box center [569, 298] width 1138 height 597
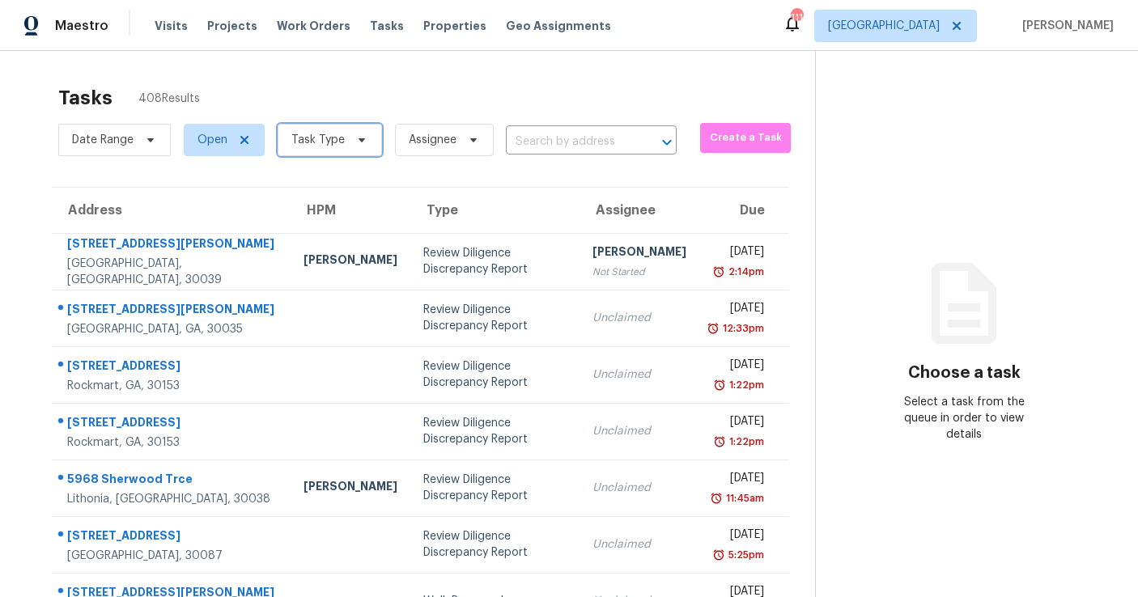
click at [325, 141] on span "Task Type" at bounding box center [317, 140] width 53 height 16
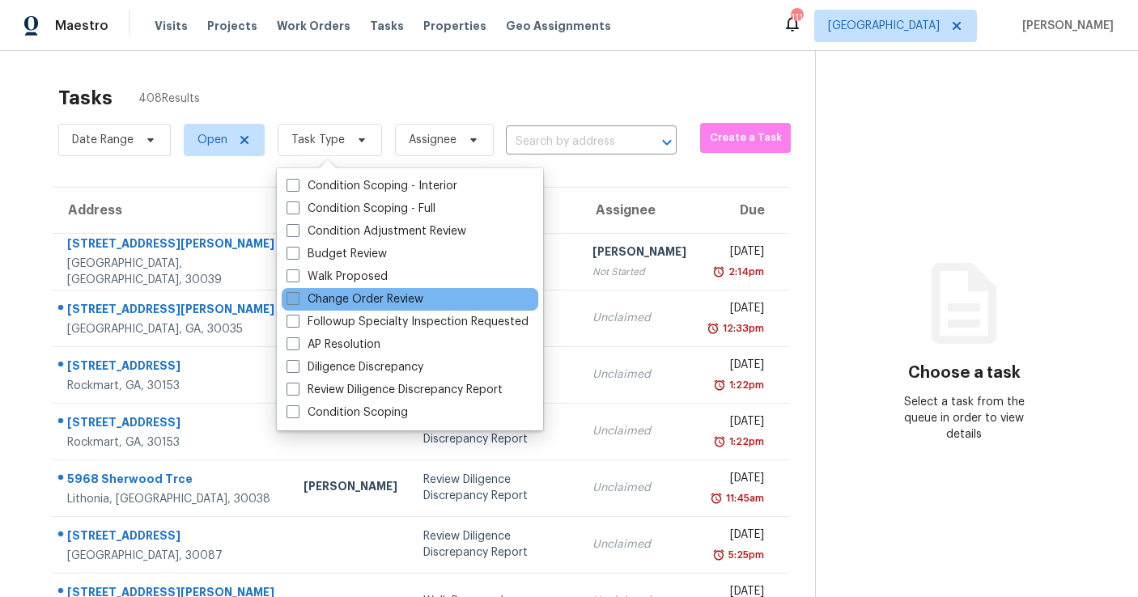
click at [326, 301] on label "Change Order Review" at bounding box center [355, 299] width 137 height 16
click at [297, 301] on input "Change Order Review" at bounding box center [292, 296] width 11 height 11
checkbox input "true"
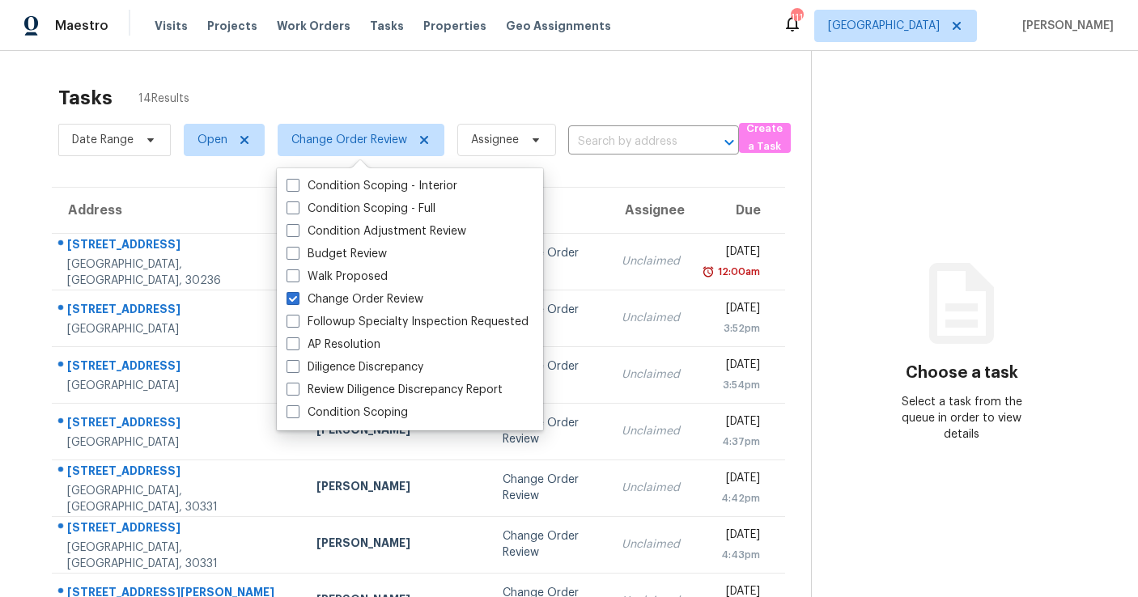
click at [342, 104] on div "Tasks 14 Results" at bounding box center [434, 98] width 753 height 42
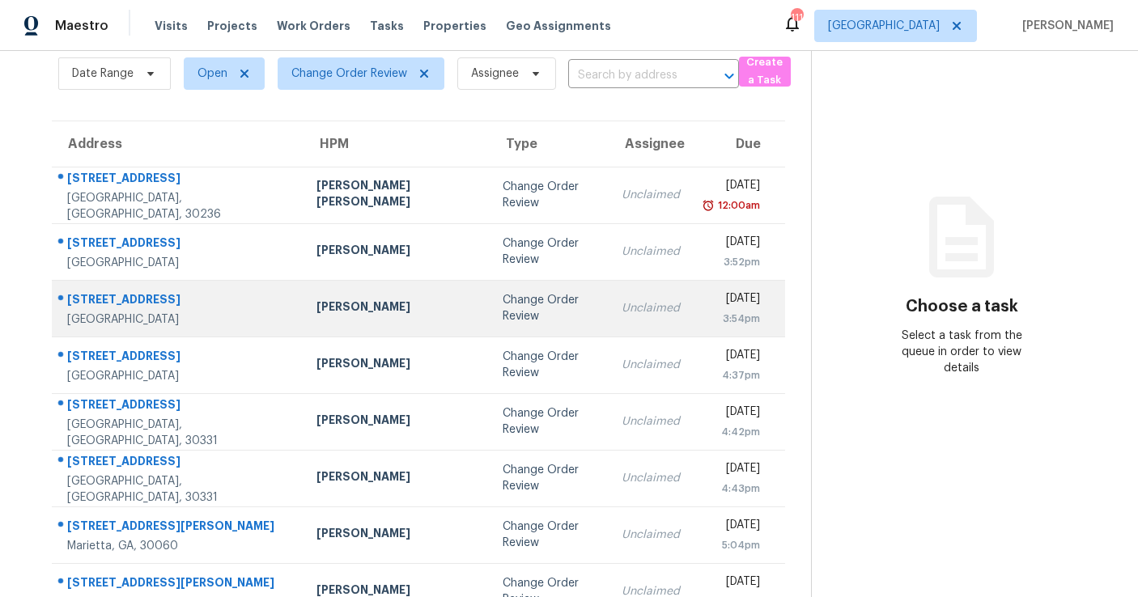
scroll to position [56, 0]
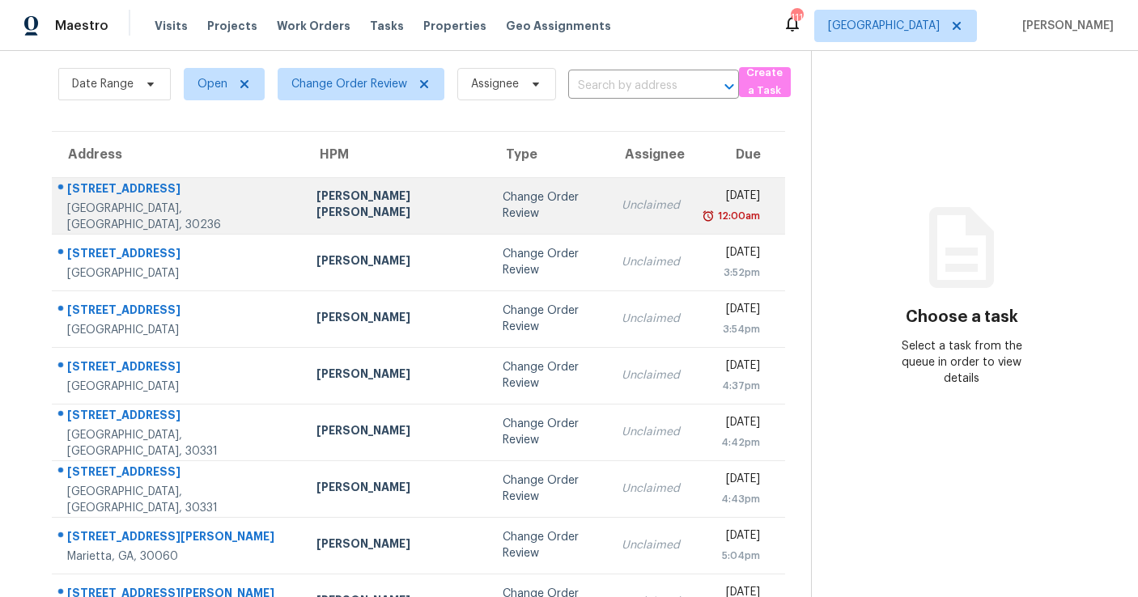
click at [503, 212] on div "Change Order Review" at bounding box center [549, 205] width 93 height 32
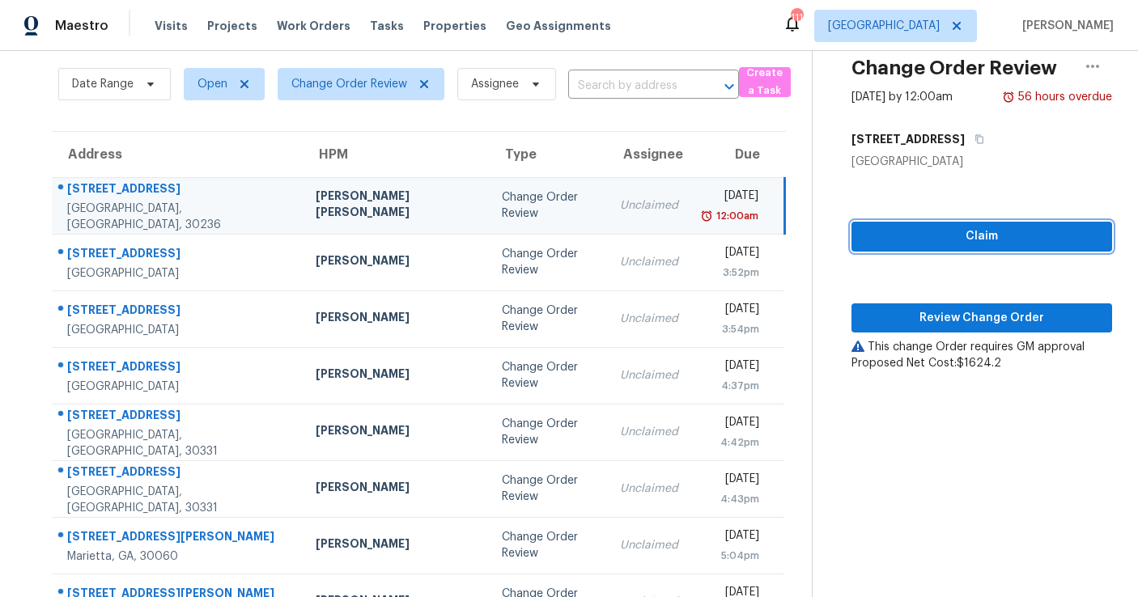
click at [958, 236] on span "Claim" at bounding box center [982, 237] width 235 height 20
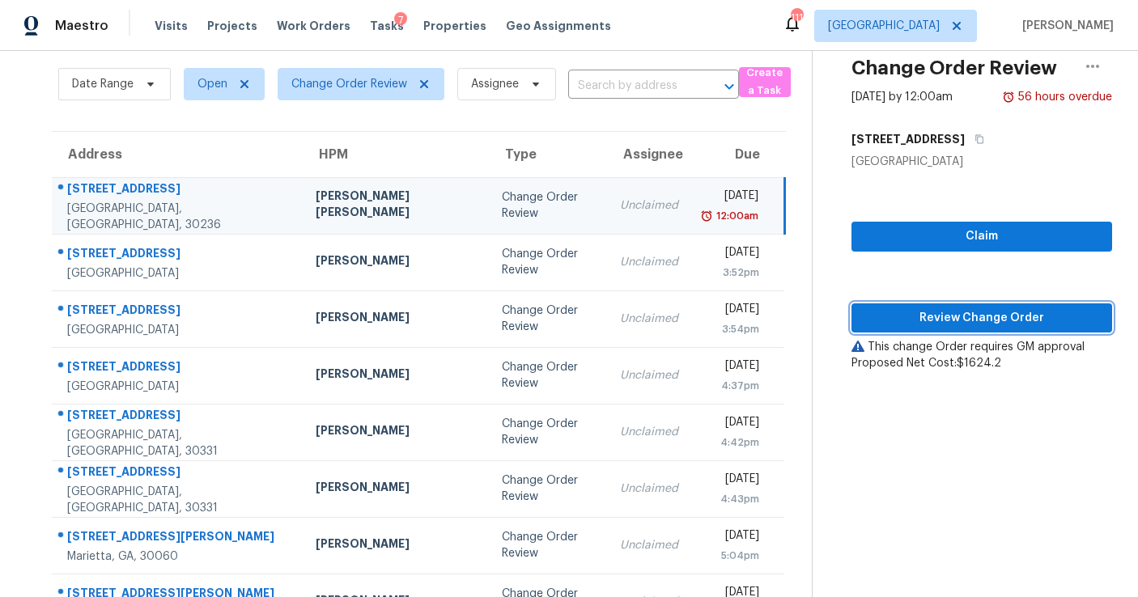
click at [945, 310] on span "Review Change Order" at bounding box center [982, 318] width 235 height 20
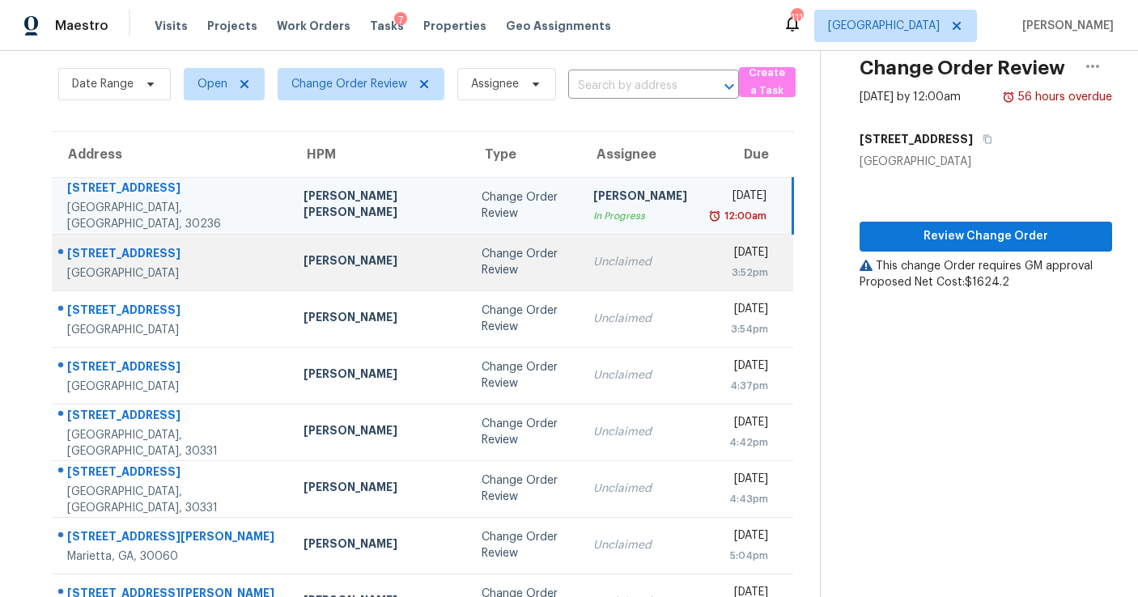
click at [482, 266] on div "Change Order Review" at bounding box center [525, 262] width 87 height 32
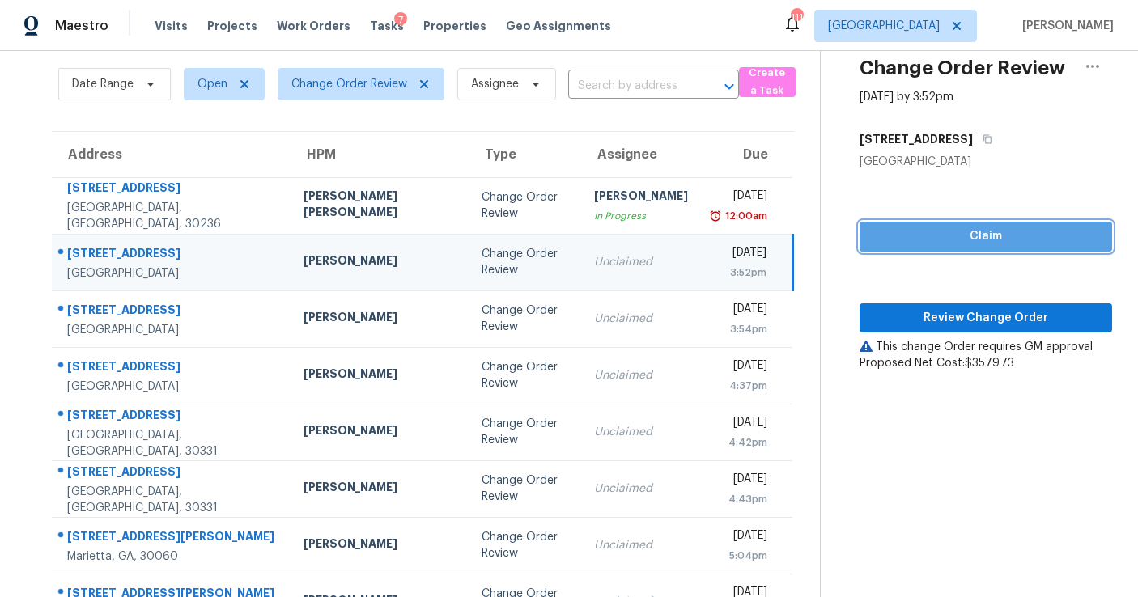
click at [921, 233] on span "Claim" at bounding box center [986, 237] width 227 height 20
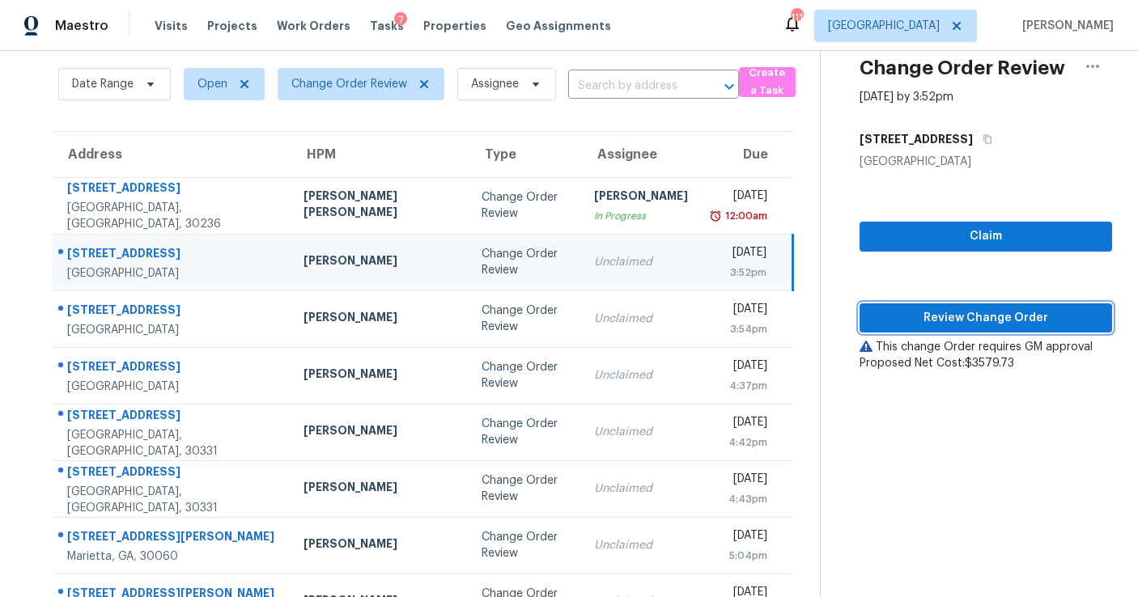
click at [922, 315] on span "Review Change Order" at bounding box center [986, 318] width 227 height 20
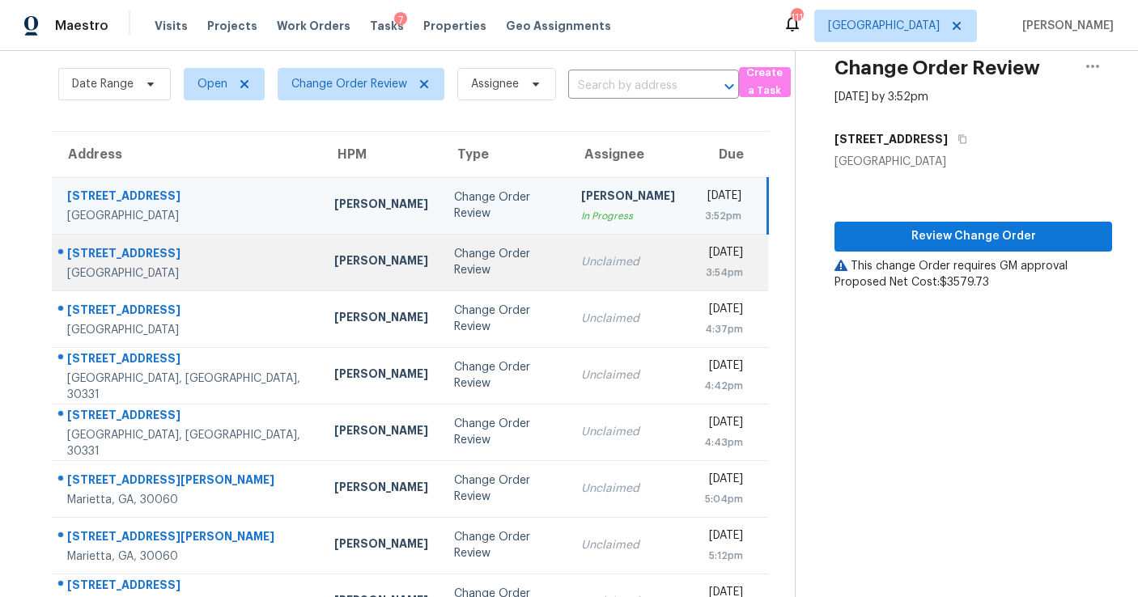
click at [581, 260] on div "Unclaimed" at bounding box center [628, 262] width 94 height 16
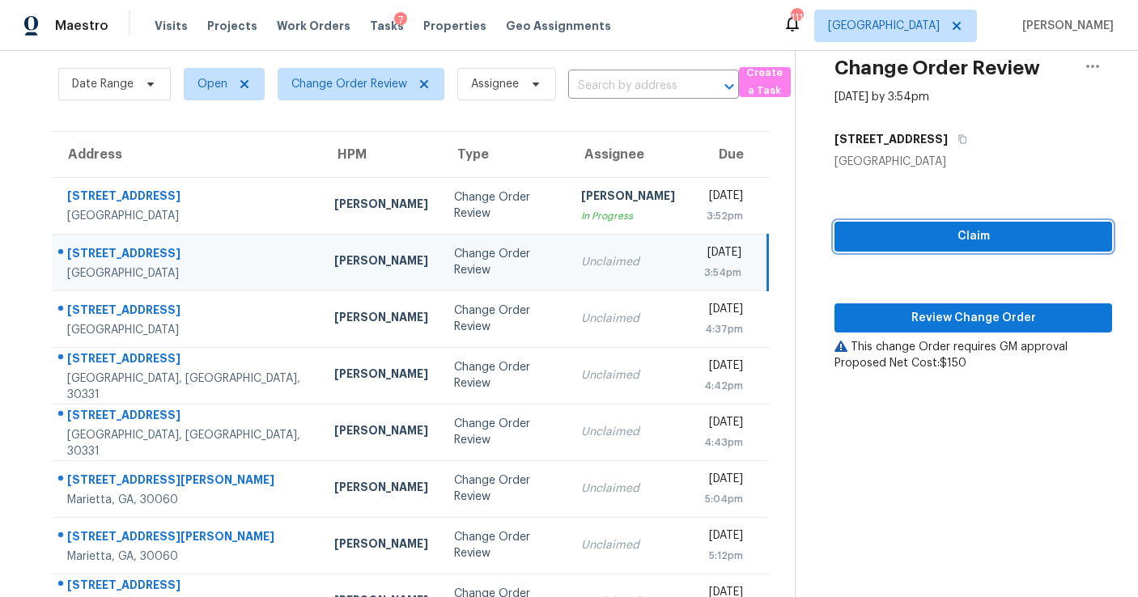
click at [924, 237] on span "Claim" at bounding box center [974, 237] width 252 height 20
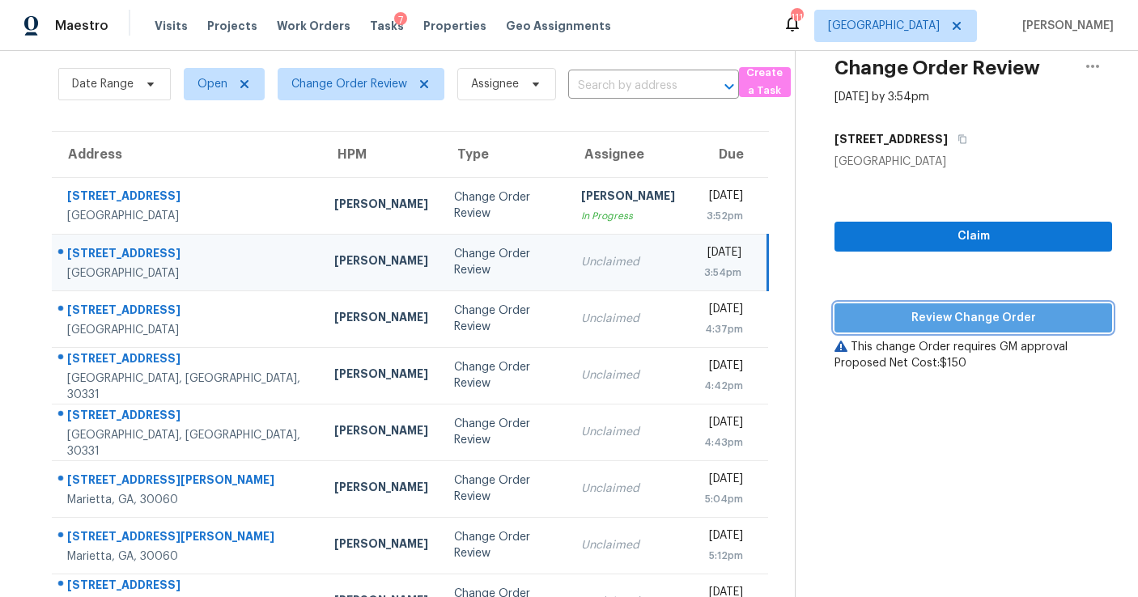
click at [916, 317] on span "Review Change Order" at bounding box center [974, 318] width 252 height 20
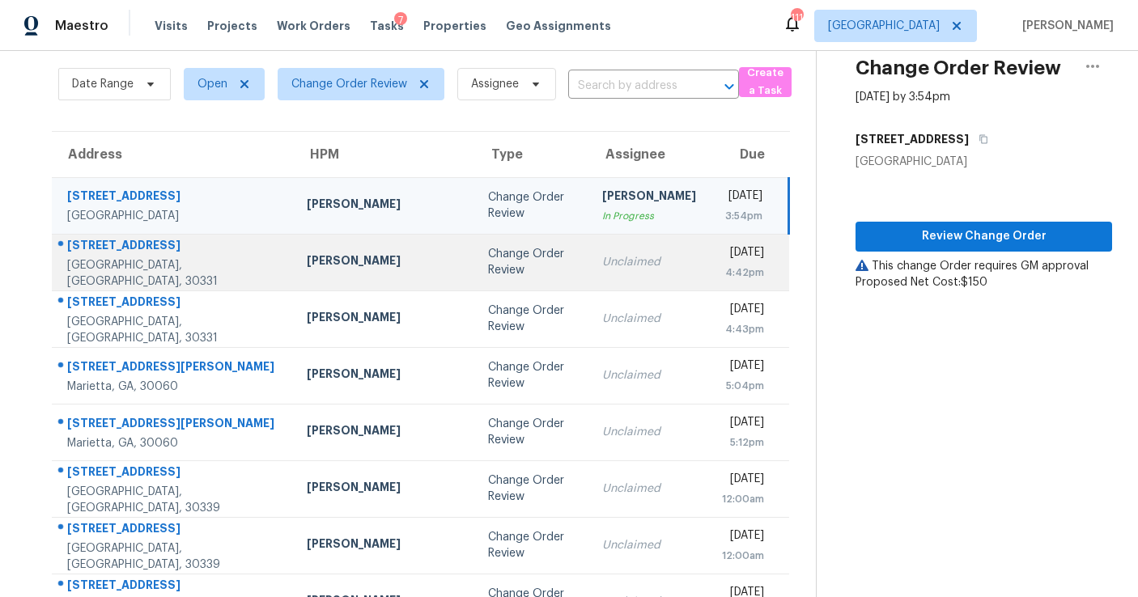
click at [602, 262] on div "Unclaimed" at bounding box center [649, 262] width 94 height 16
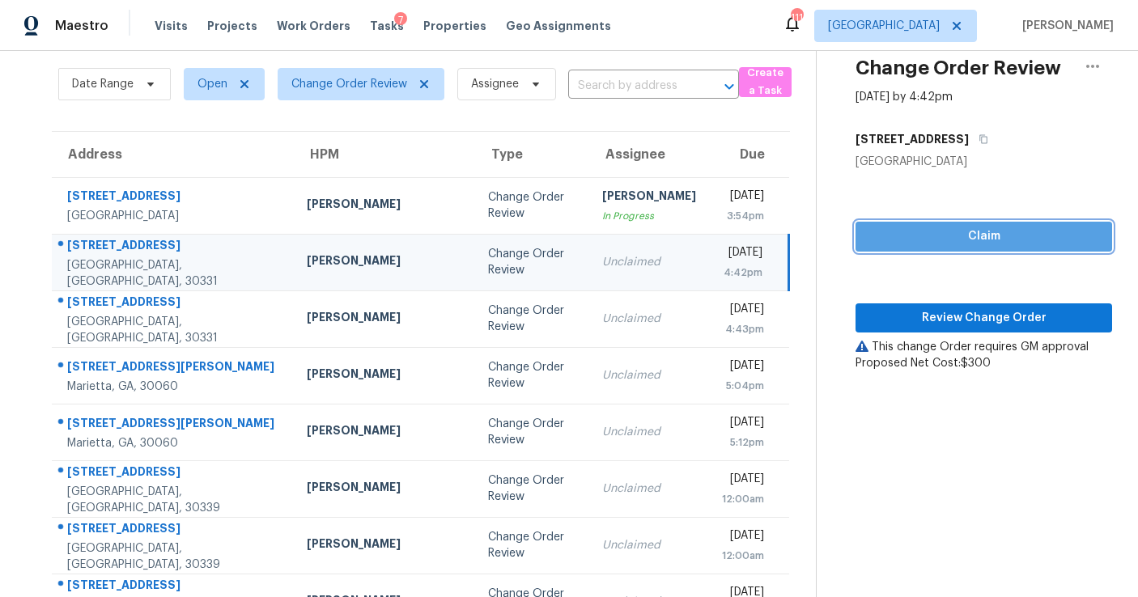
click at [869, 236] on span "Claim" at bounding box center [984, 237] width 231 height 20
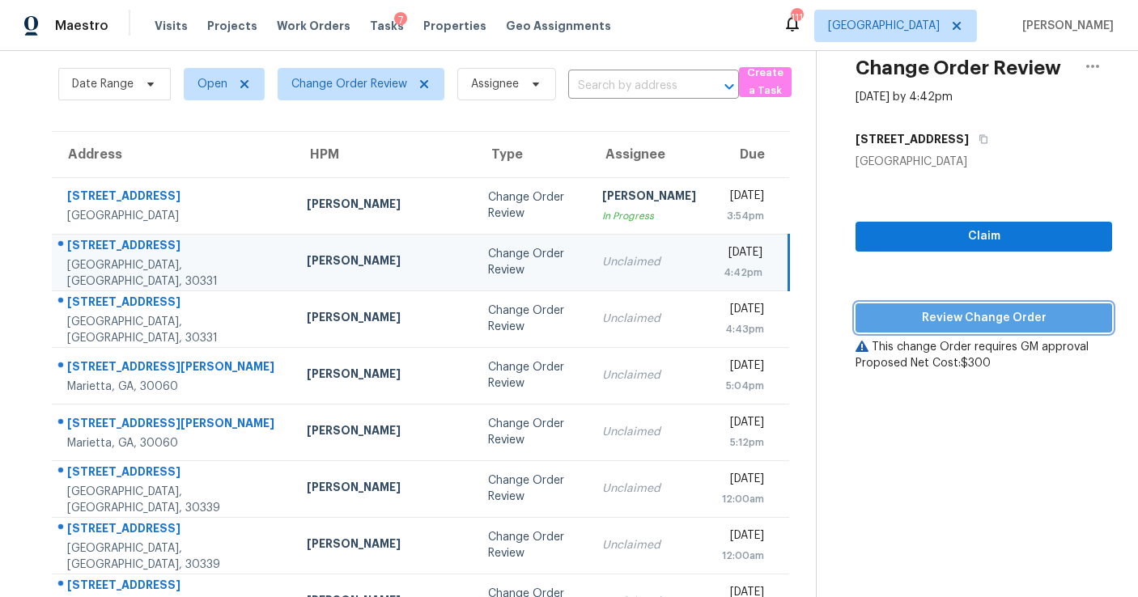
click at [890, 317] on span "Review Change Order" at bounding box center [984, 318] width 231 height 20
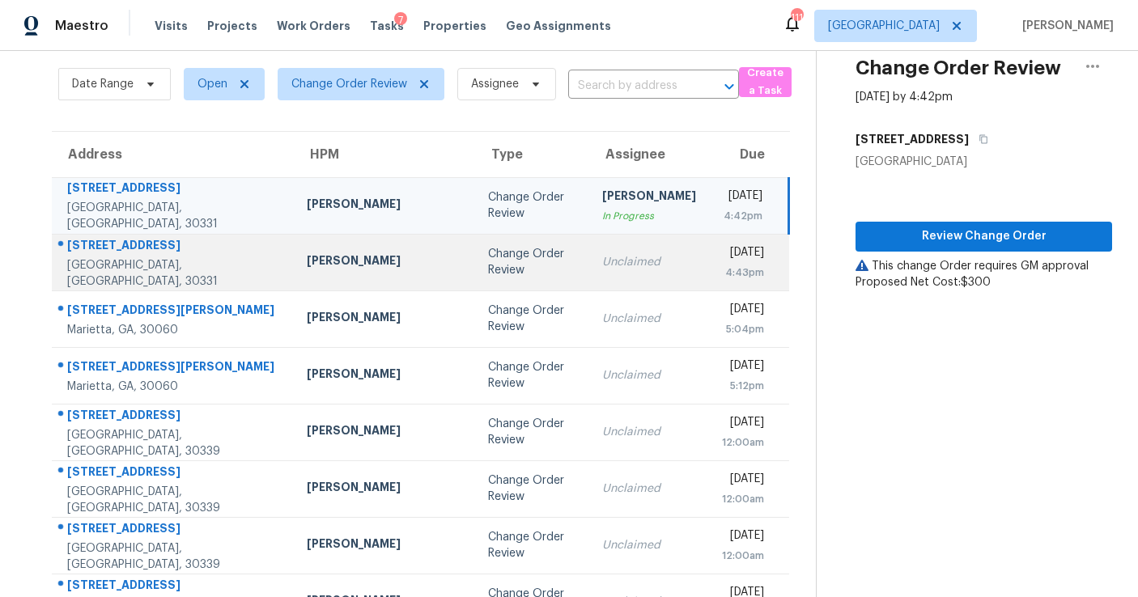
click at [602, 256] on div "Unclaimed" at bounding box center [649, 262] width 94 height 16
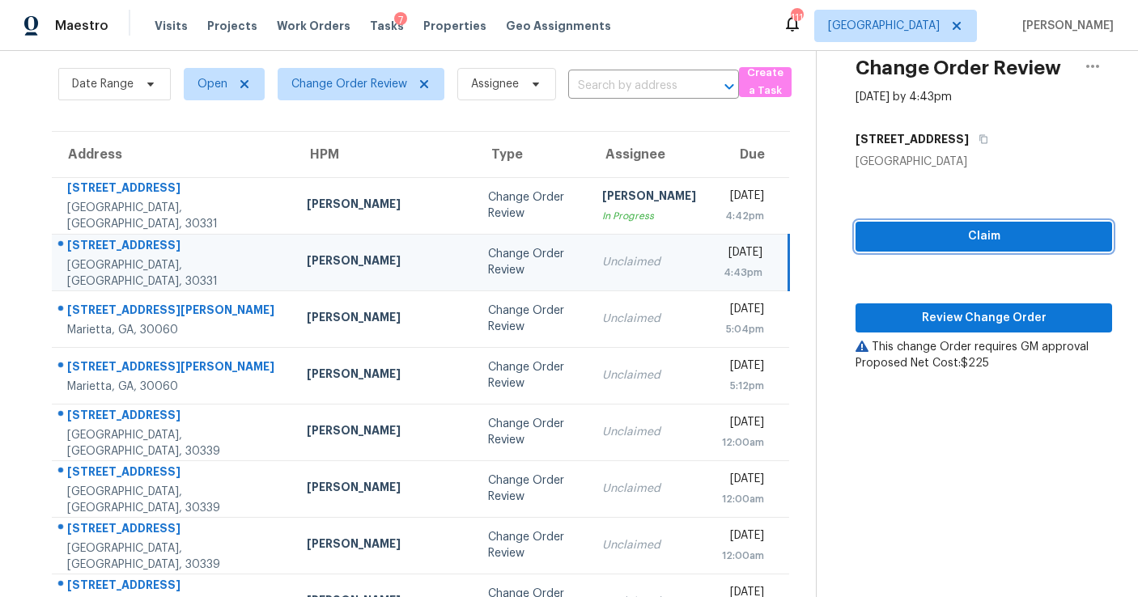
click at [886, 236] on span "Claim" at bounding box center [984, 237] width 231 height 20
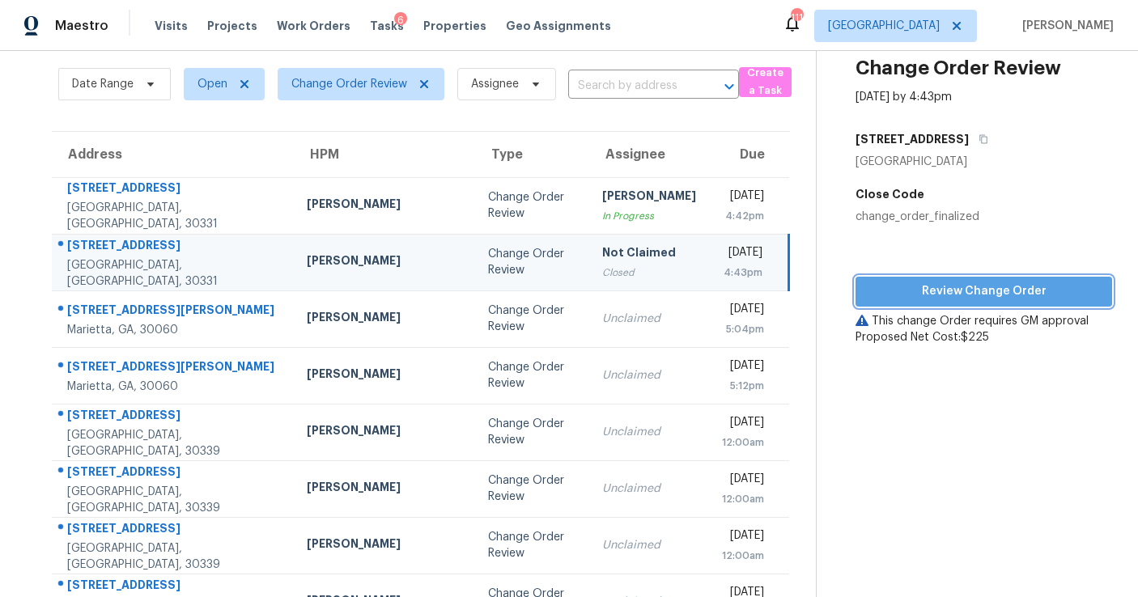
click at [949, 293] on span "Review Change Order" at bounding box center [984, 292] width 231 height 20
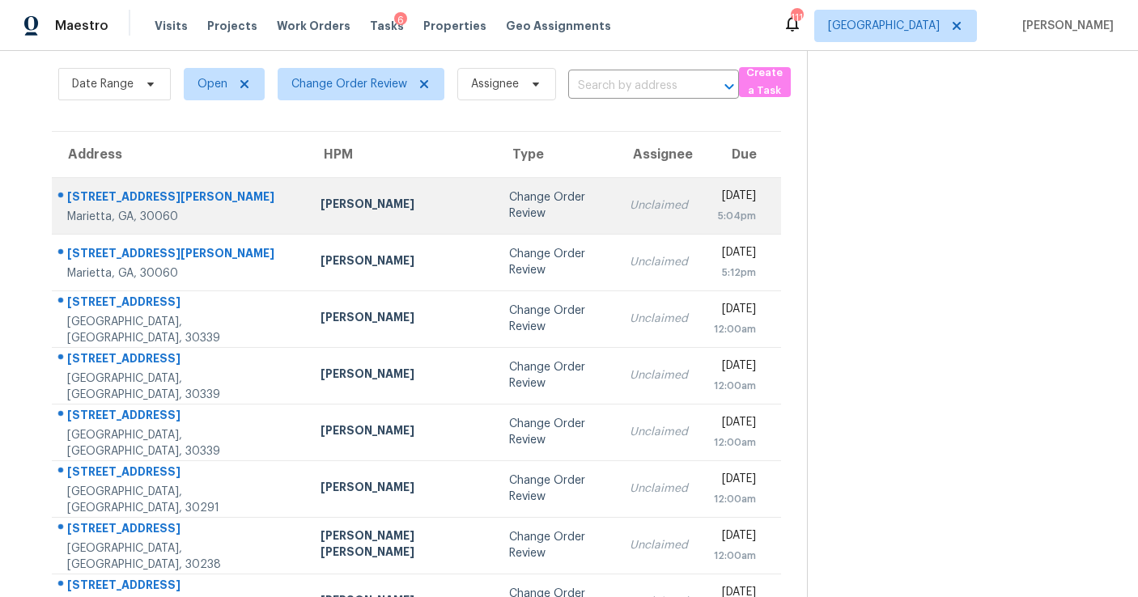
click at [617, 192] on td "Unclaimed" at bounding box center [659, 205] width 84 height 57
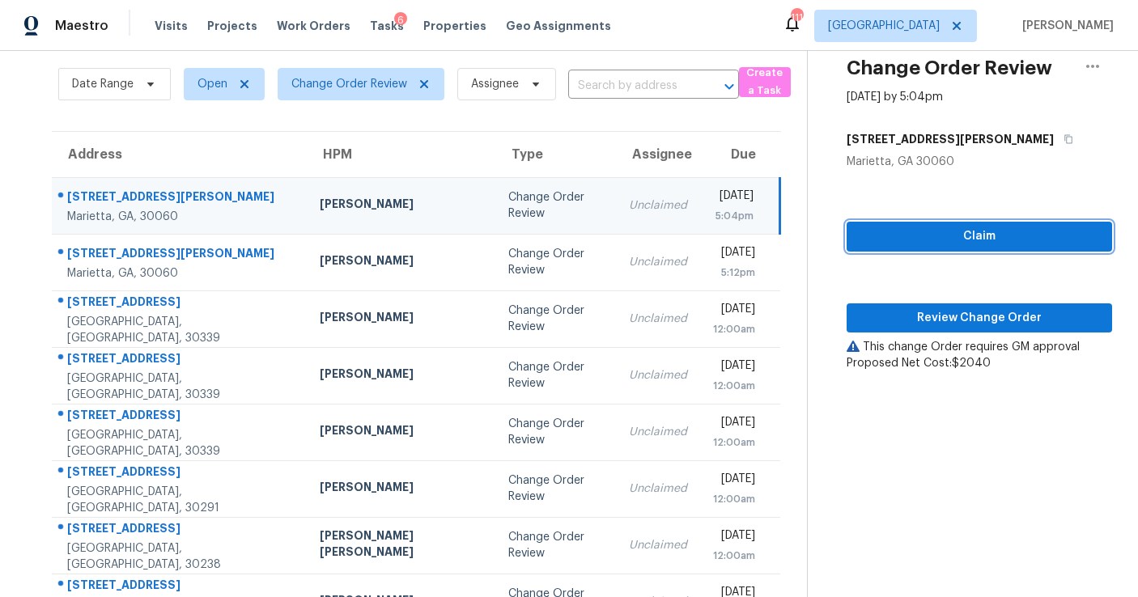
click at [890, 247] on button "Claim" at bounding box center [980, 237] width 266 height 30
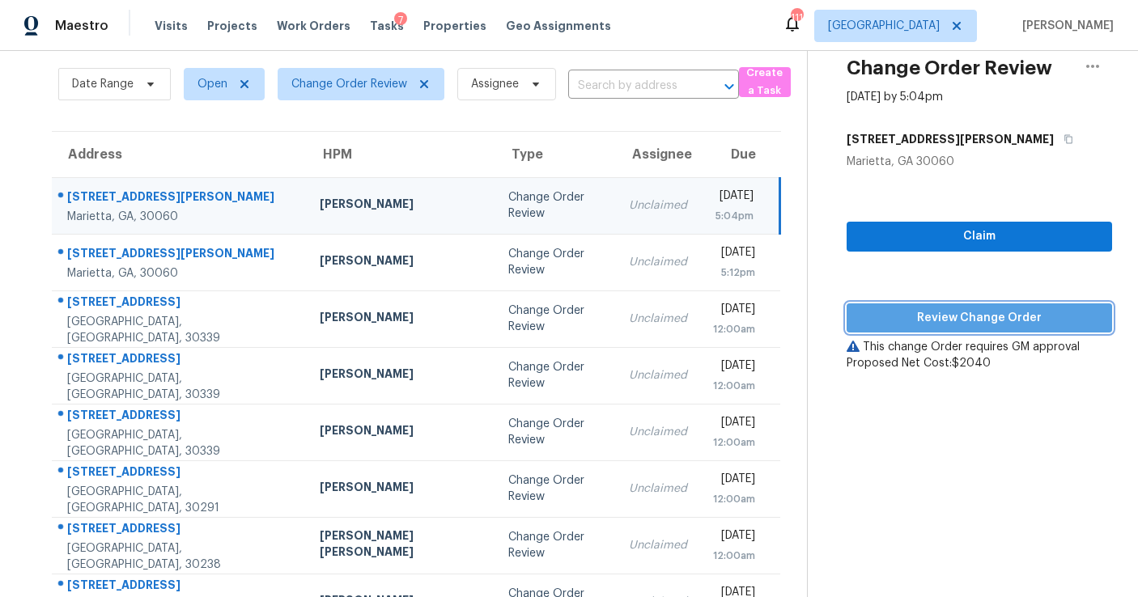
click at [915, 319] on span "Review Change Order" at bounding box center [980, 318] width 240 height 20
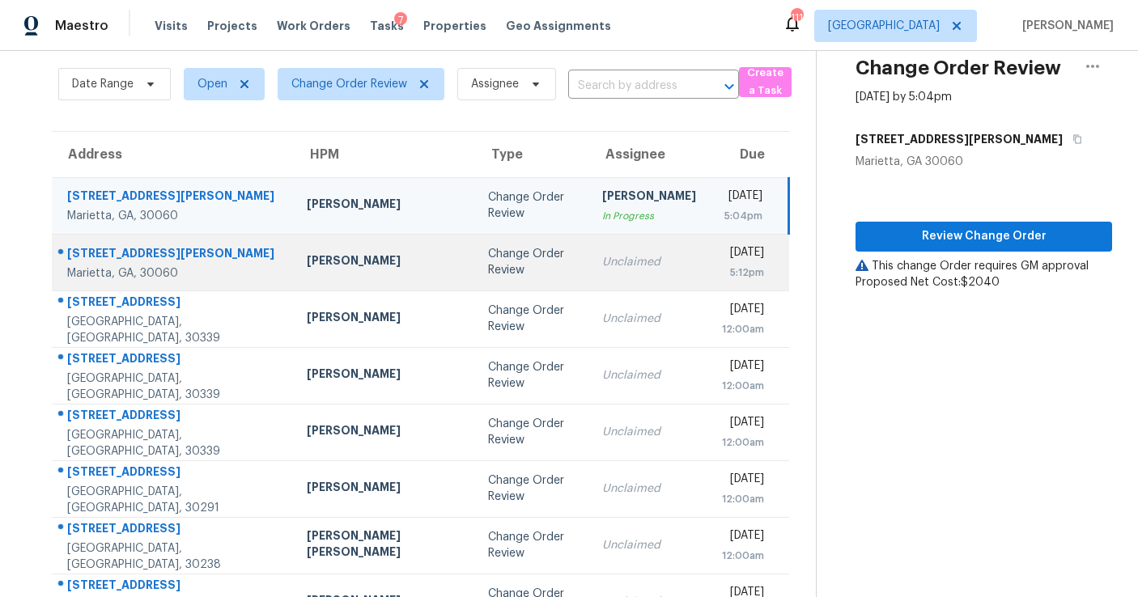
click at [602, 269] on div "Unclaimed" at bounding box center [649, 262] width 94 height 16
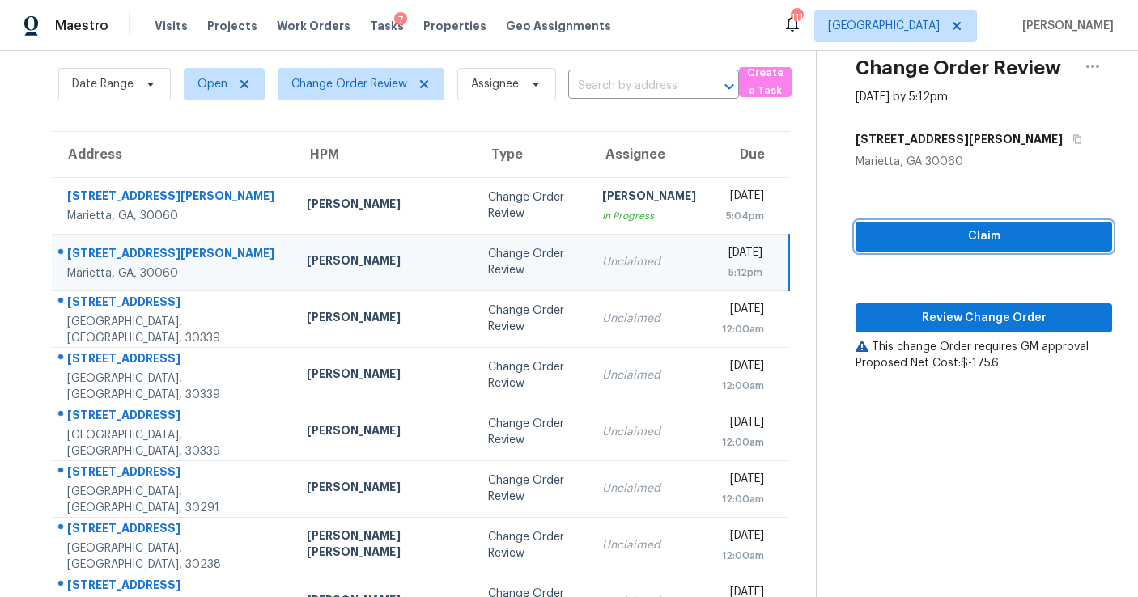
click at [912, 227] on span "Claim" at bounding box center [984, 237] width 231 height 20
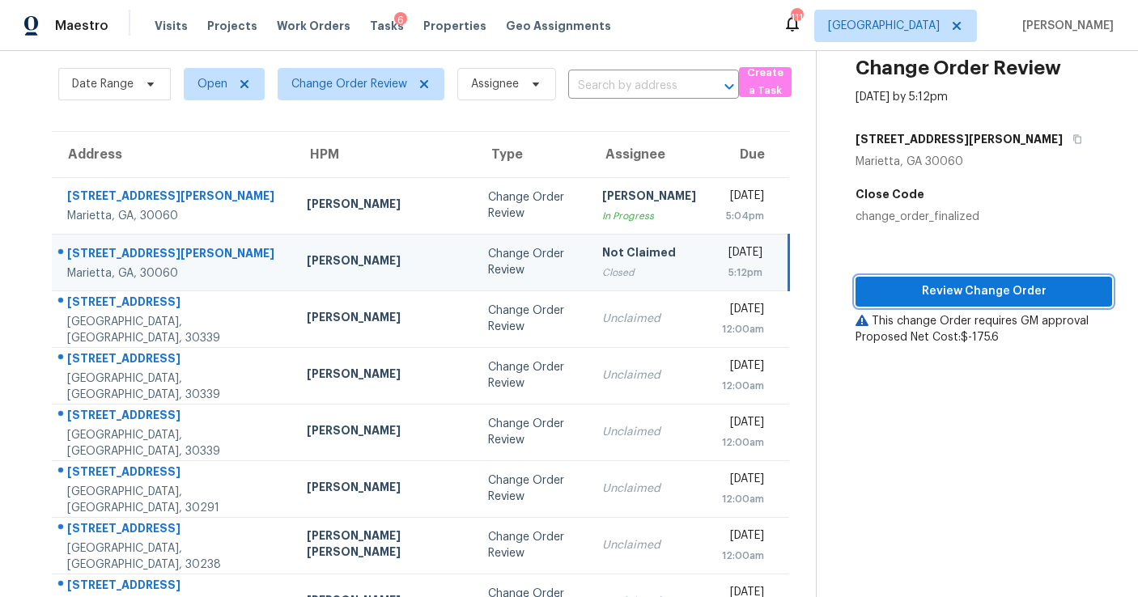
click at [922, 284] on span "Review Change Order" at bounding box center [984, 292] width 231 height 20
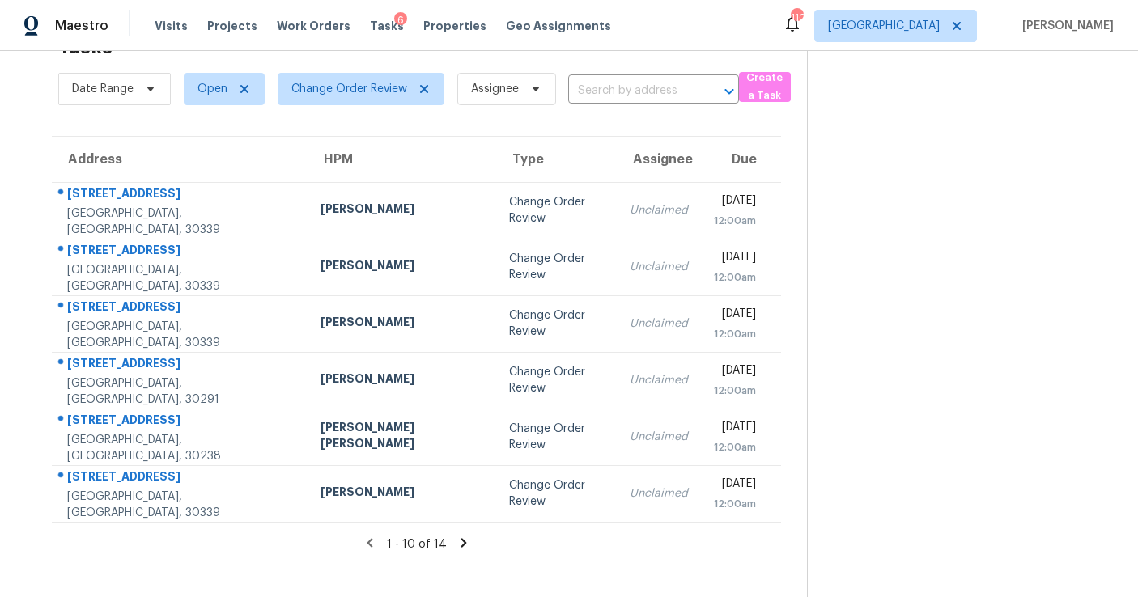
scroll to position [51, 0]
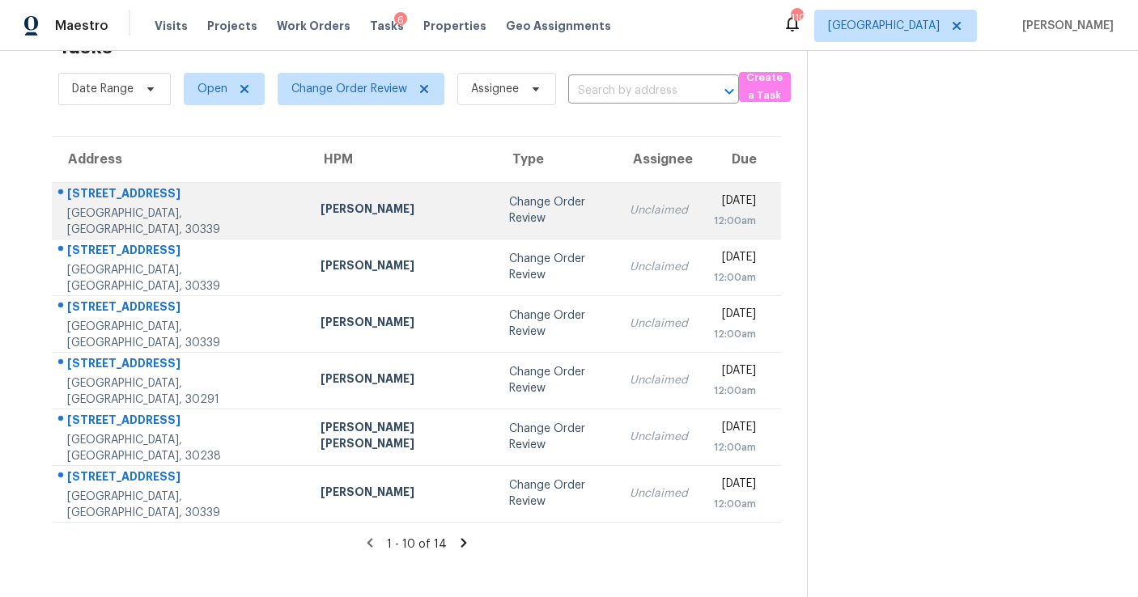
click at [617, 223] on td "Unclaimed" at bounding box center [659, 210] width 84 height 57
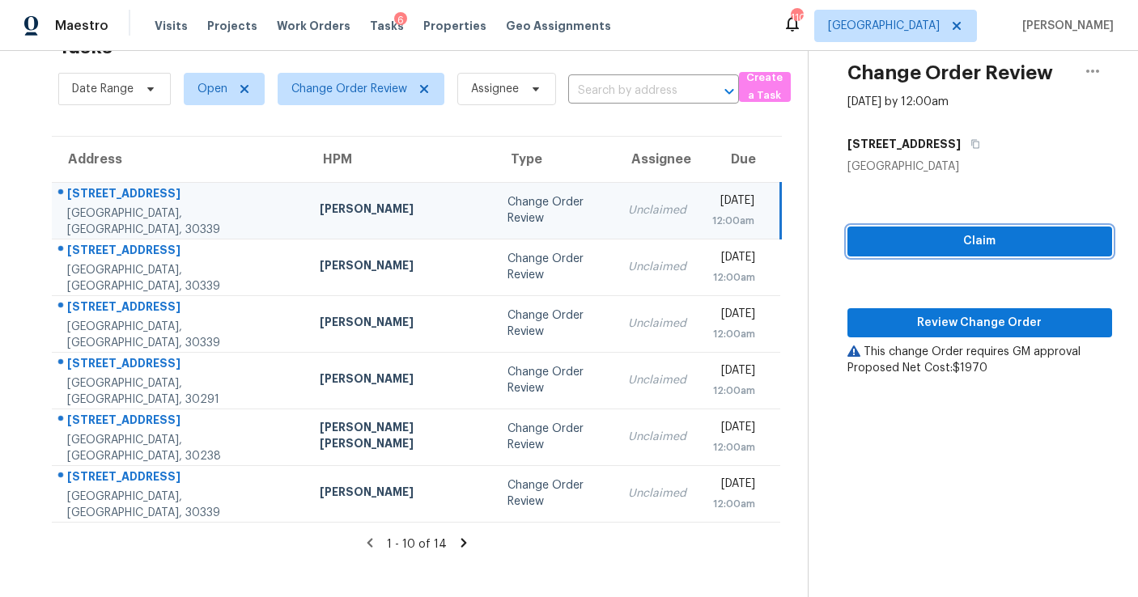
click at [895, 232] on span "Claim" at bounding box center [980, 242] width 239 height 20
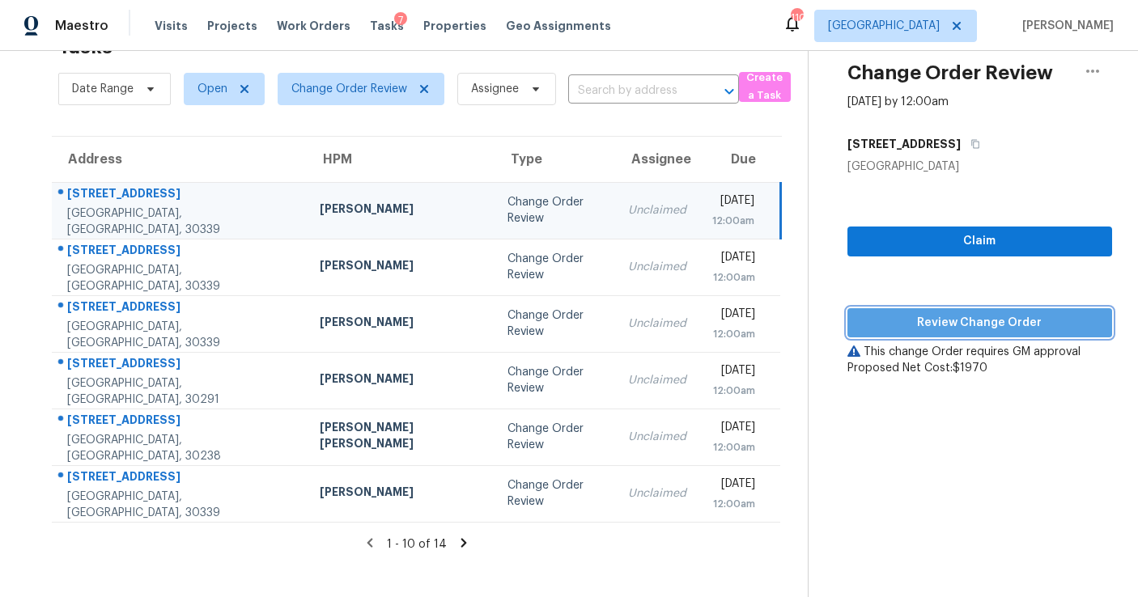
click at [903, 313] on span "Review Change Order" at bounding box center [980, 323] width 239 height 20
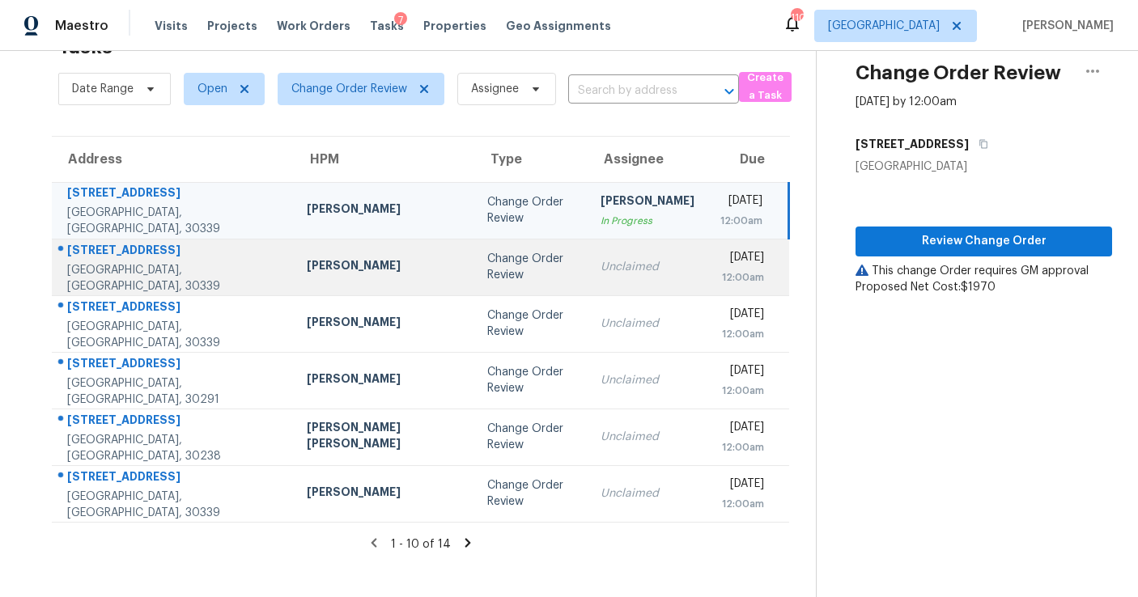
click at [588, 277] on td "Unclaimed" at bounding box center [648, 267] width 120 height 57
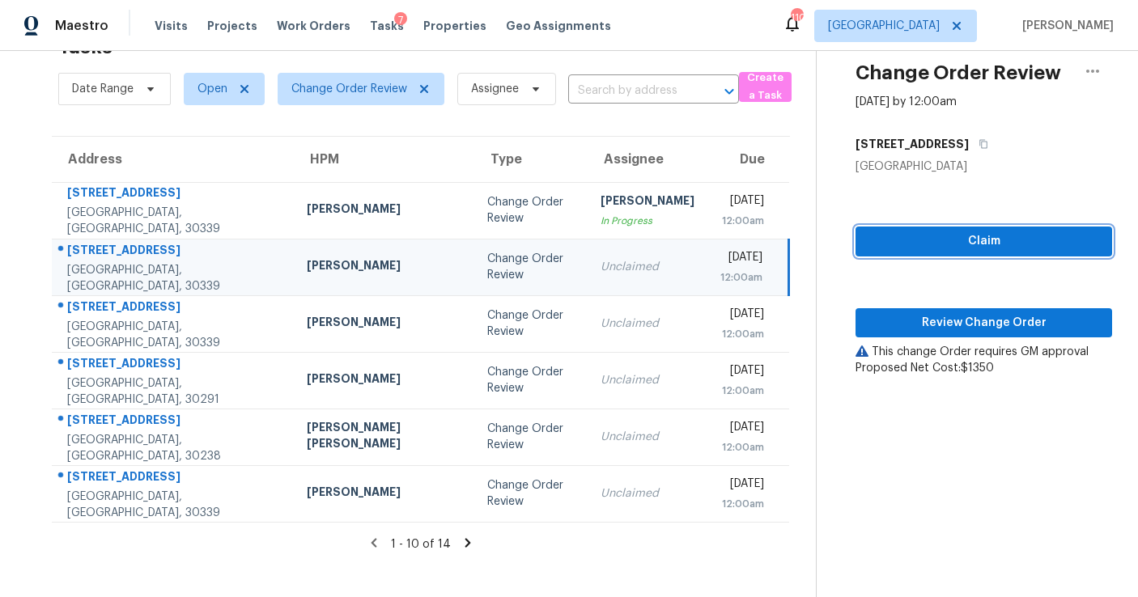
click at [907, 236] on span "Claim" at bounding box center [984, 242] width 231 height 20
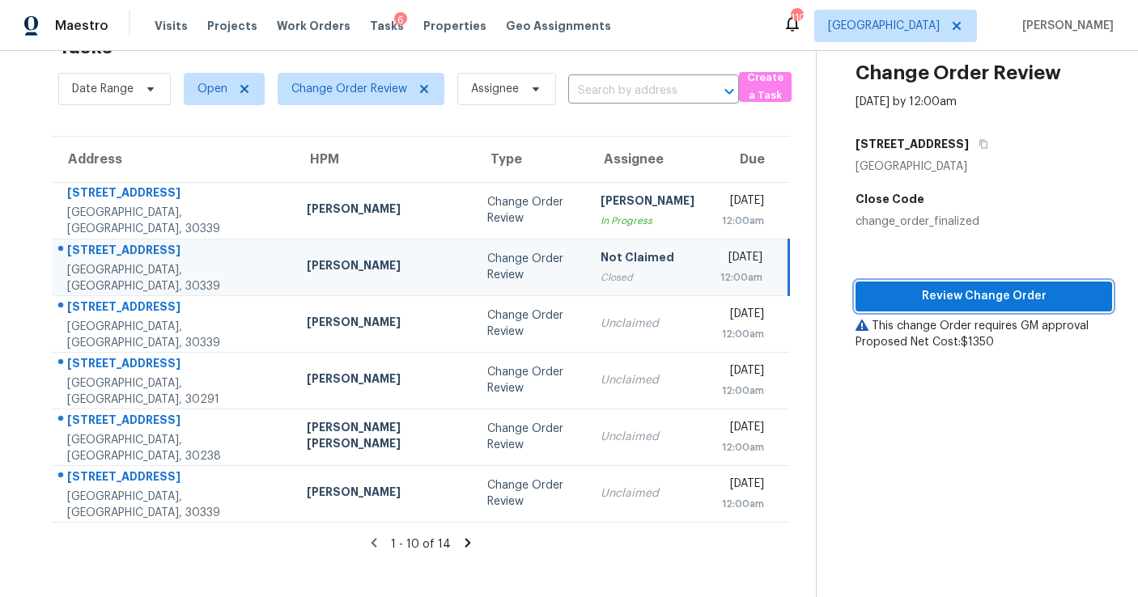
click at [939, 297] on span "Review Change Order" at bounding box center [984, 297] width 231 height 20
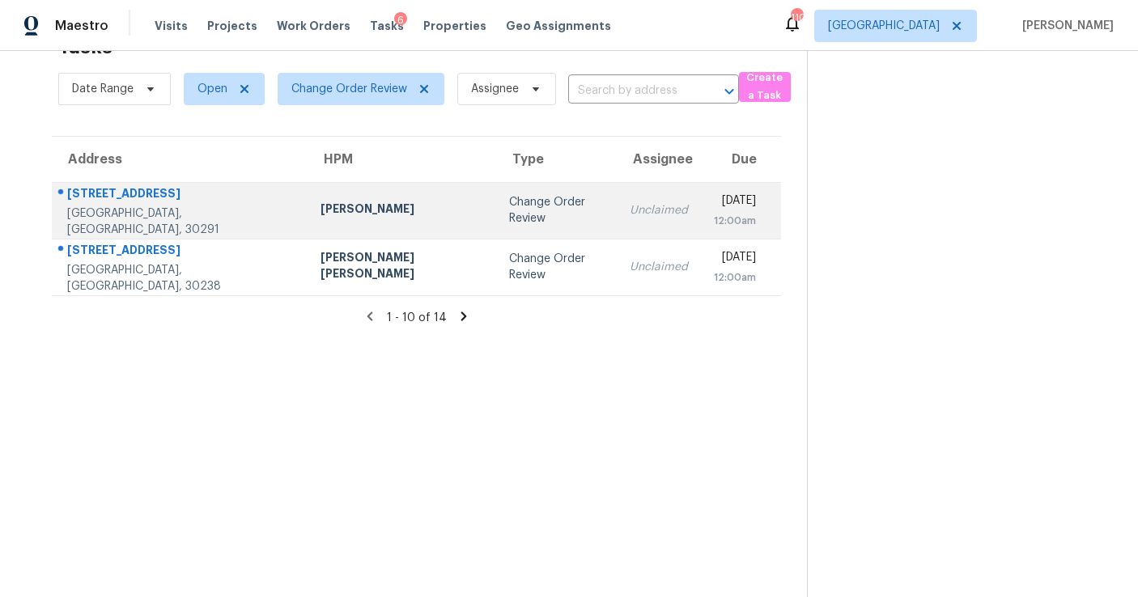
click at [496, 208] on td "Change Order Review" at bounding box center [556, 210] width 121 height 57
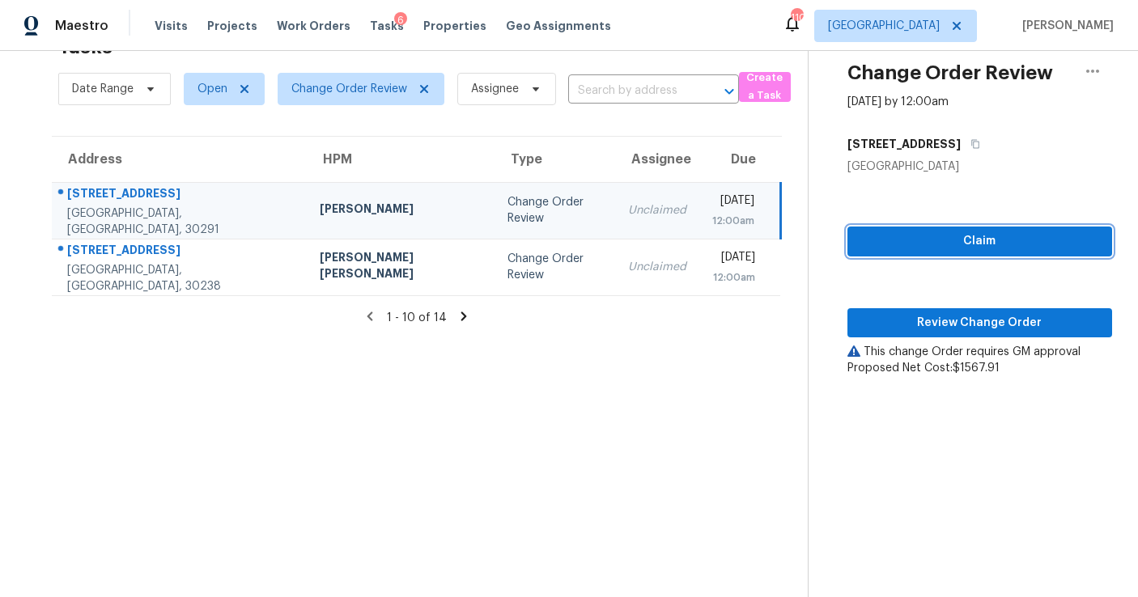
click at [928, 231] on button "Claim" at bounding box center [980, 242] width 265 height 30
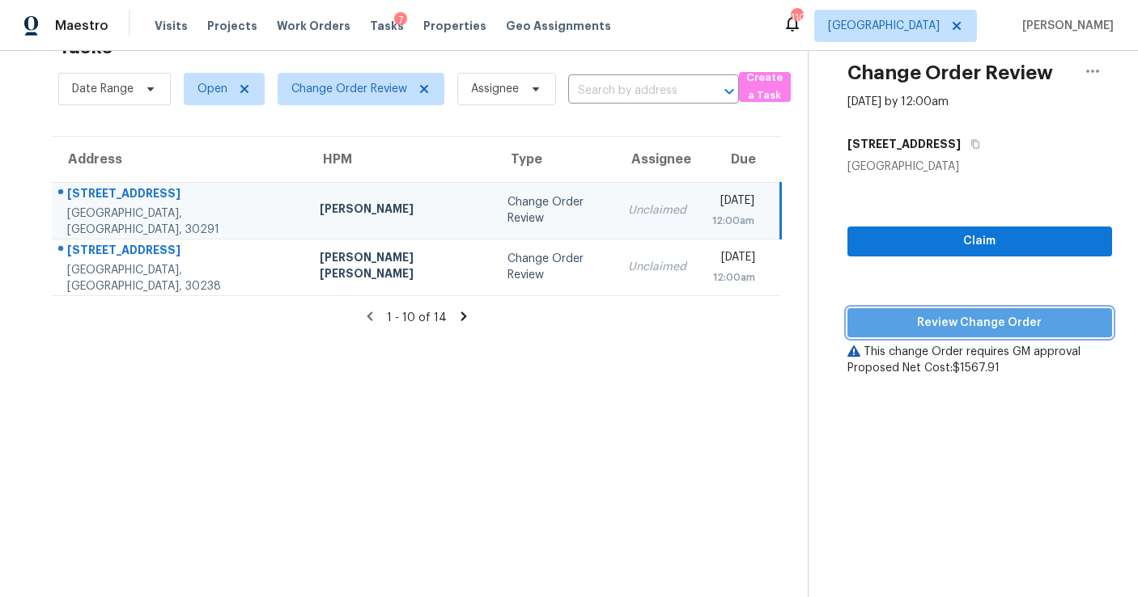
click at [937, 318] on span "Review Change Order" at bounding box center [980, 323] width 239 height 20
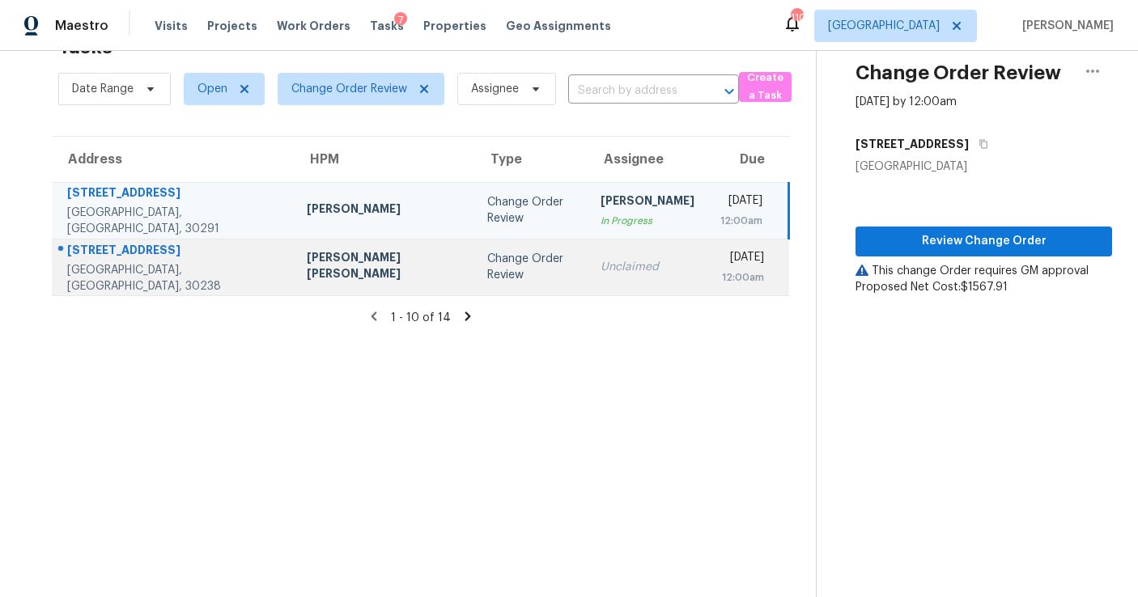
click at [588, 256] on td "Unclaimed" at bounding box center [648, 267] width 120 height 57
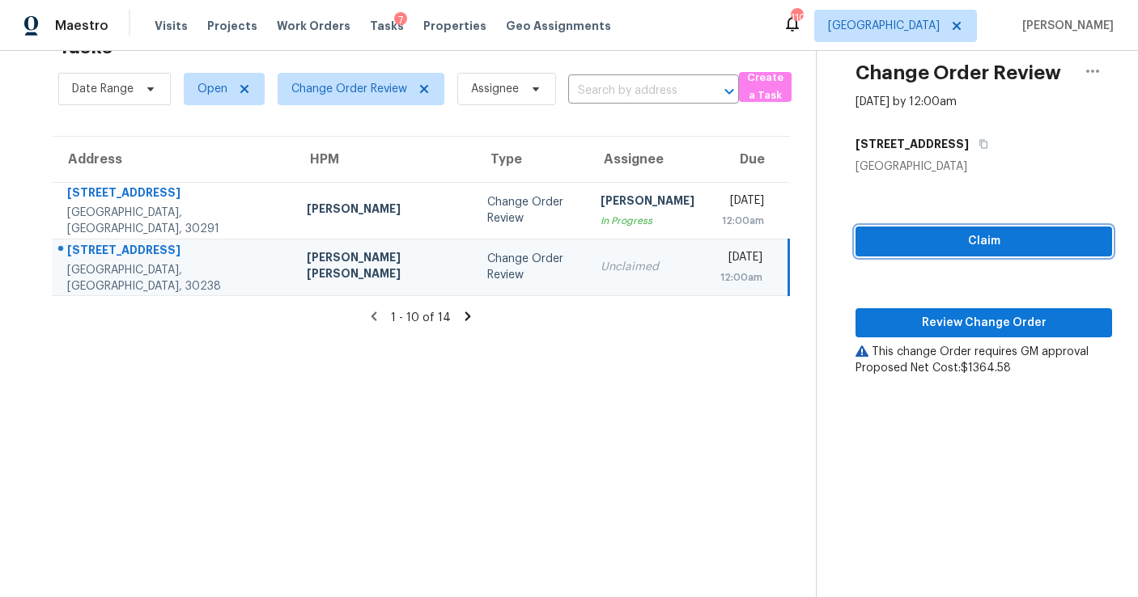
click at [879, 237] on span "Claim" at bounding box center [984, 242] width 231 height 20
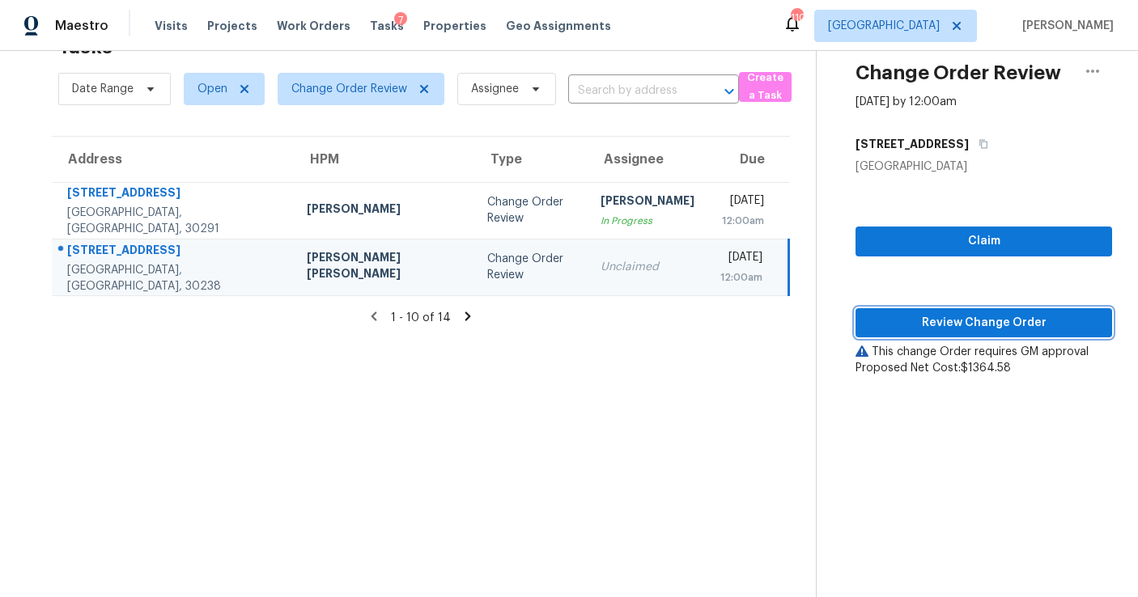
click at [927, 321] on span "Review Change Order" at bounding box center [984, 323] width 231 height 20
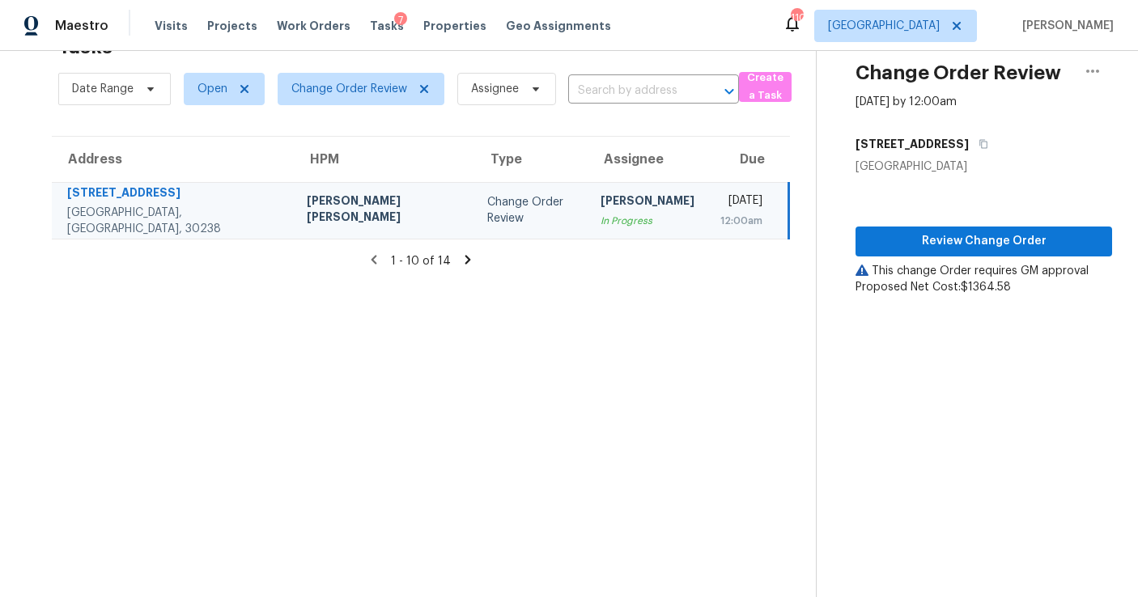
click at [461, 260] on icon at bounding box center [468, 260] width 15 height 15
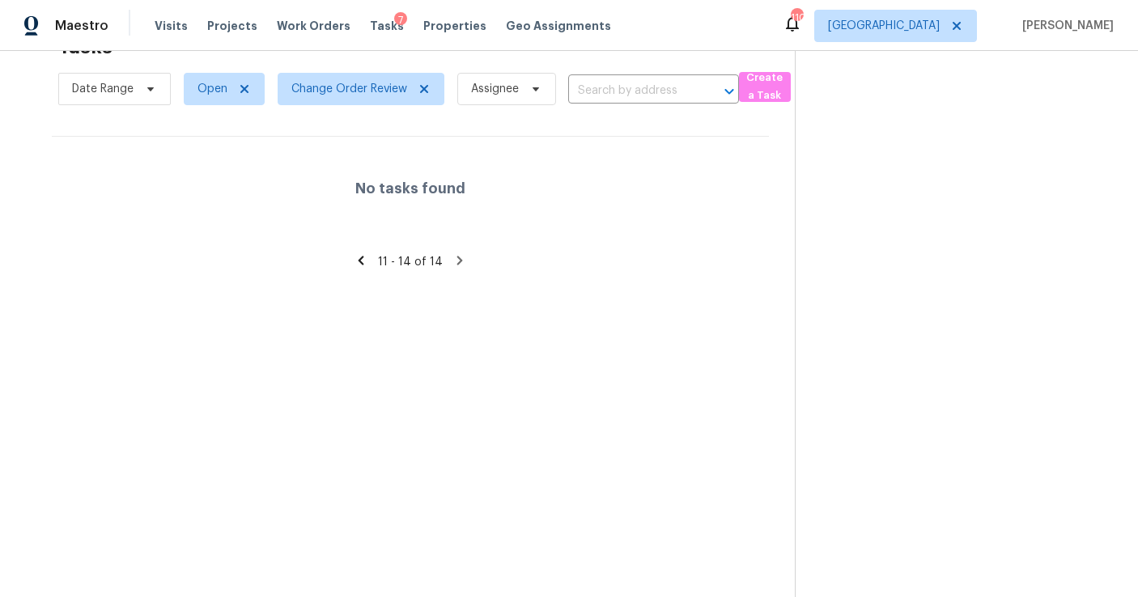
scroll to position [0, 0]
